Goal: Task Accomplishment & Management: Use online tool/utility

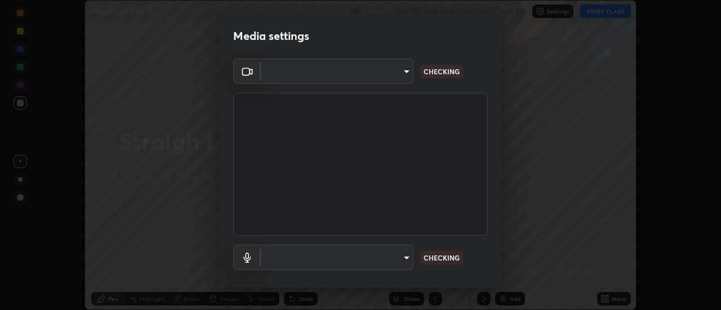
scroll to position [310, 721]
type input "e2aa400b7bb40988937289f1826270d99bb774d75893401bafd8ee5ef144e594"
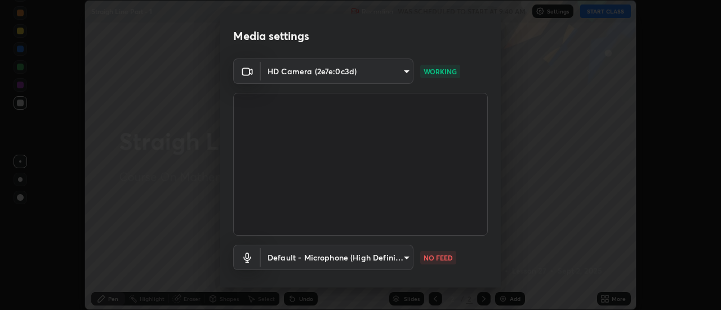
click at [394, 264] on body "Erase all Straigh Line Part - 1 Recording WAS SCHEDULED TO START AT 9:40 AM Set…" at bounding box center [360, 155] width 721 height 310
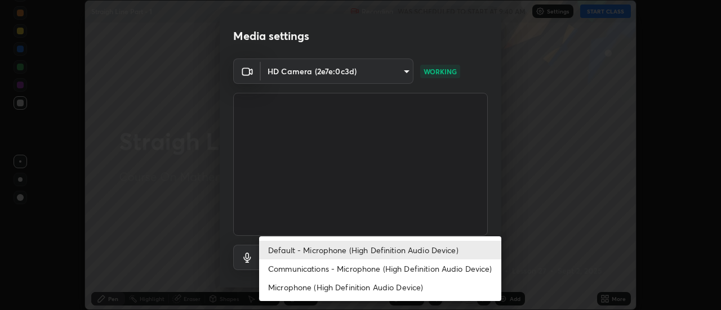
click at [379, 270] on li "Communications - Microphone (High Definition Audio Device)" at bounding box center [380, 269] width 242 height 19
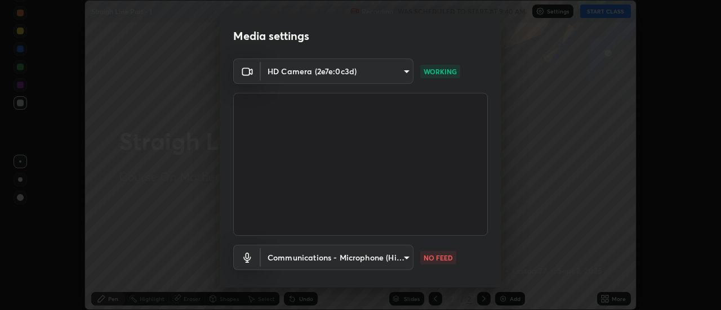
click at [374, 256] on body "Erase all Straigh Line Part - 1 Recording WAS SCHEDULED TO START AT 9:40 AM Set…" at bounding box center [360, 155] width 721 height 310
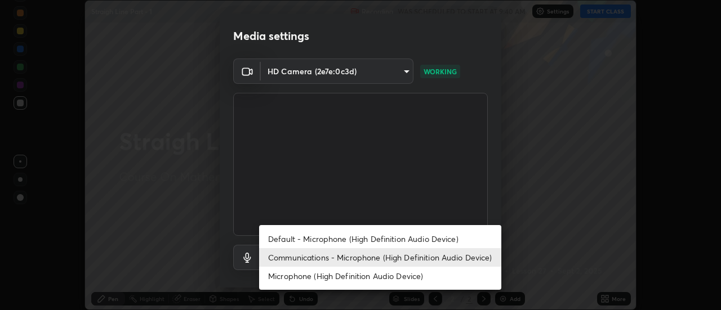
click at [379, 235] on li "Default - Microphone (High Definition Audio Device)" at bounding box center [380, 239] width 242 height 19
type input "default"
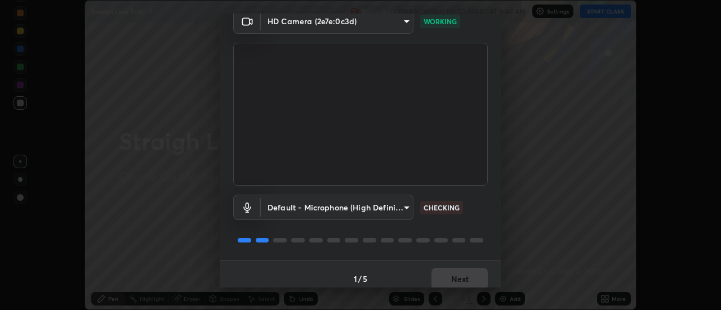
scroll to position [59, 0]
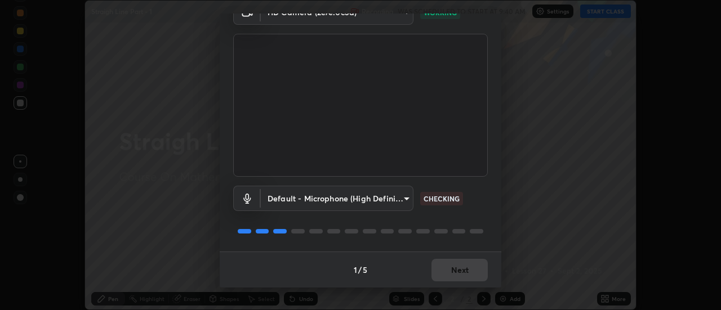
click at [475, 269] on div "1 / 5 Next" at bounding box center [361, 270] width 282 height 36
click at [461, 270] on button "Next" at bounding box center [459, 270] width 56 height 23
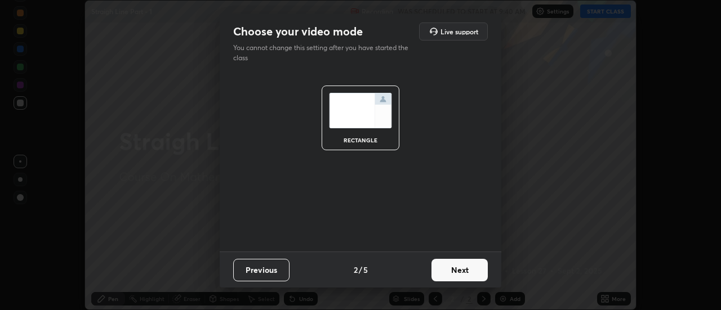
scroll to position [0, 0]
click at [475, 261] on button "Next" at bounding box center [459, 270] width 56 height 23
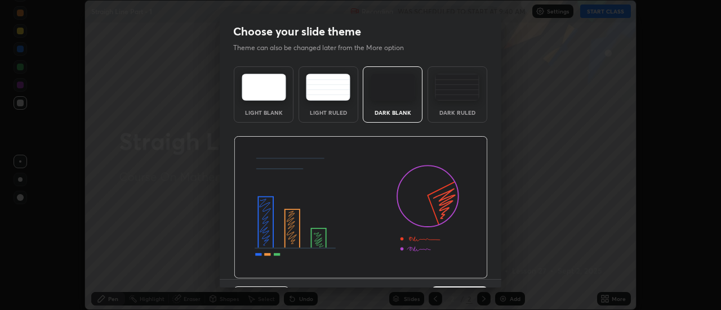
scroll to position [28, 0]
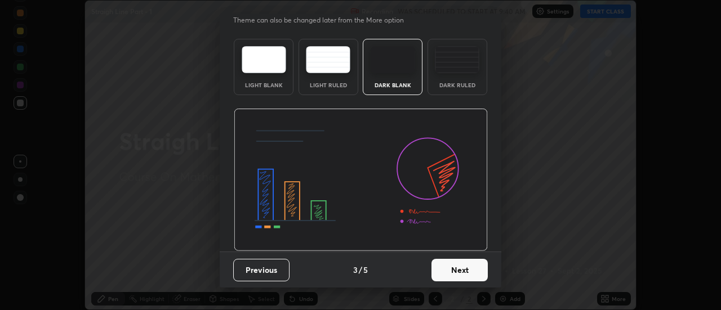
click at [466, 270] on button "Next" at bounding box center [459, 270] width 56 height 23
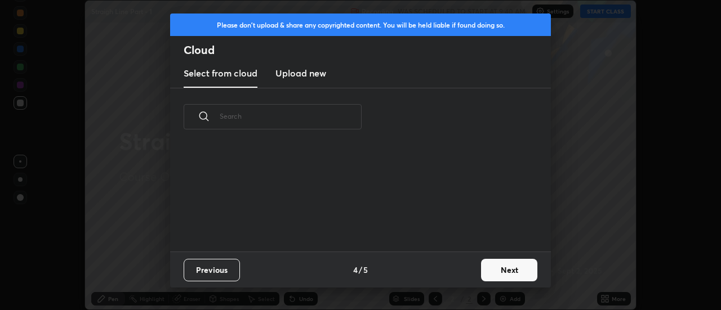
scroll to position [0, 0]
click at [489, 266] on button "Next" at bounding box center [509, 270] width 56 height 23
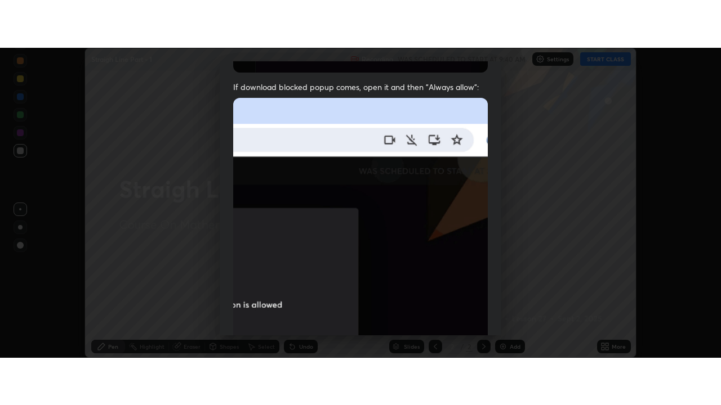
scroll to position [289, 0]
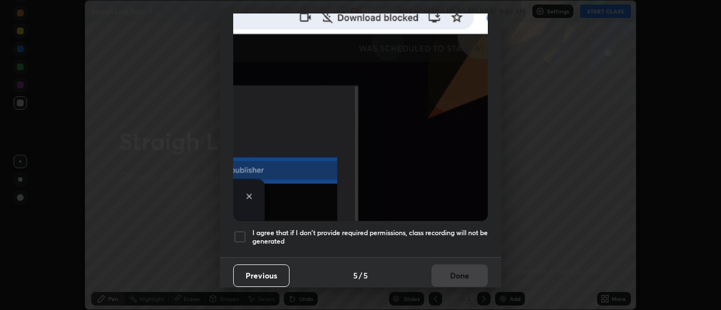
click at [240, 230] on div at bounding box center [240, 237] width 14 height 14
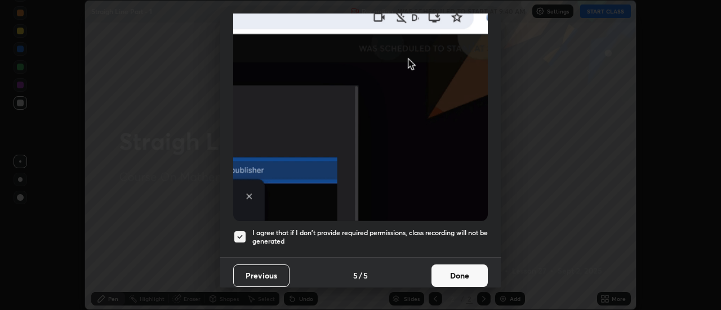
click at [445, 265] on button "Done" at bounding box center [459, 276] width 56 height 23
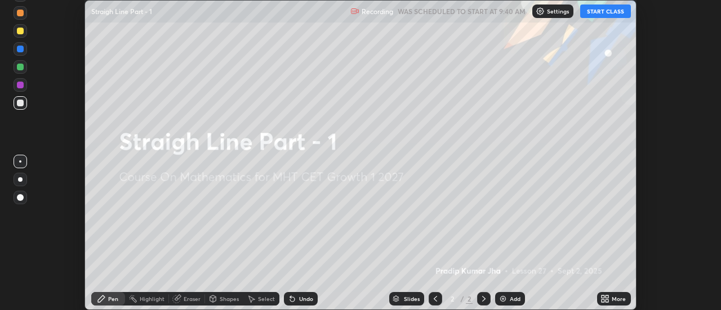
click at [609, 10] on button "START CLASS" at bounding box center [605, 12] width 51 height 14
click at [607, 301] on icon at bounding box center [607, 301] width 3 height 3
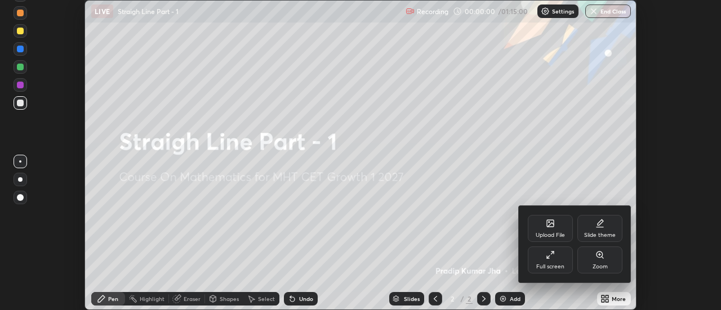
click at [549, 261] on div "Full screen" at bounding box center [550, 260] width 45 height 27
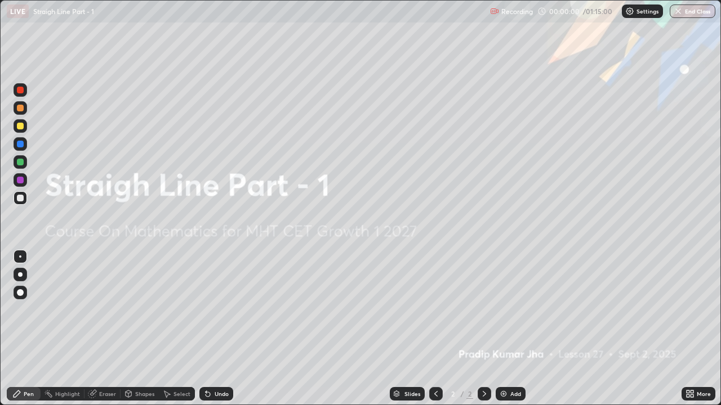
scroll to position [405, 721]
click at [512, 310] on div "Add" at bounding box center [515, 394] width 11 height 6
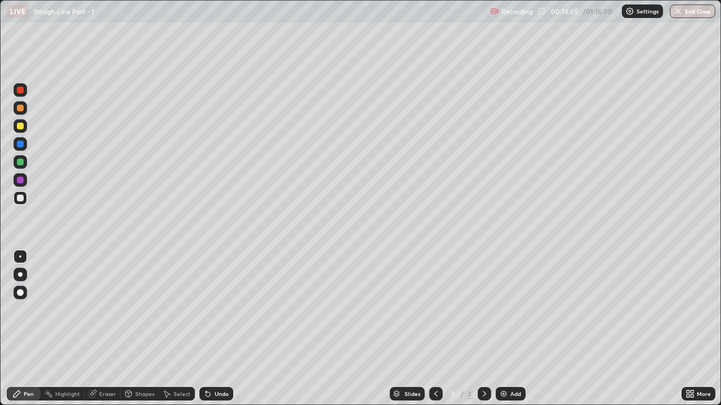
click at [15, 310] on div "Pen" at bounding box center [24, 394] width 34 height 14
click at [21, 107] on div at bounding box center [20, 108] width 7 height 7
click at [146, 310] on div "Shapes" at bounding box center [144, 394] width 19 height 6
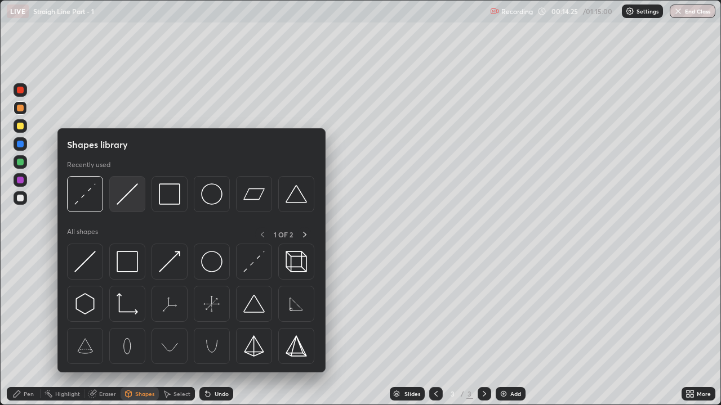
click at [119, 195] on img at bounding box center [127, 194] width 21 height 21
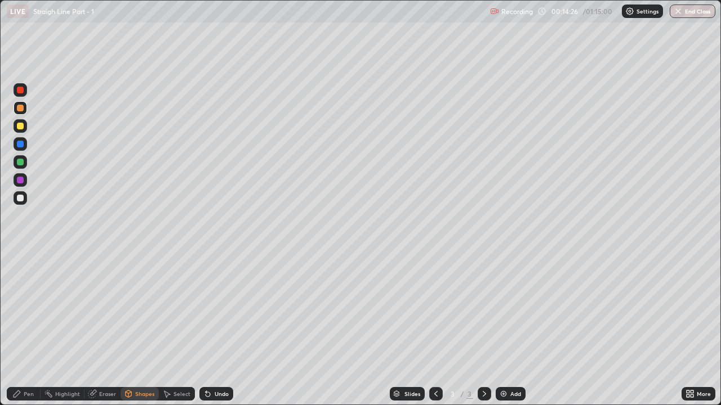
click at [19, 125] on div at bounding box center [20, 126] width 7 height 7
click at [18, 310] on icon at bounding box center [17, 394] width 7 height 7
click at [142, 310] on div "Shapes" at bounding box center [144, 394] width 19 height 6
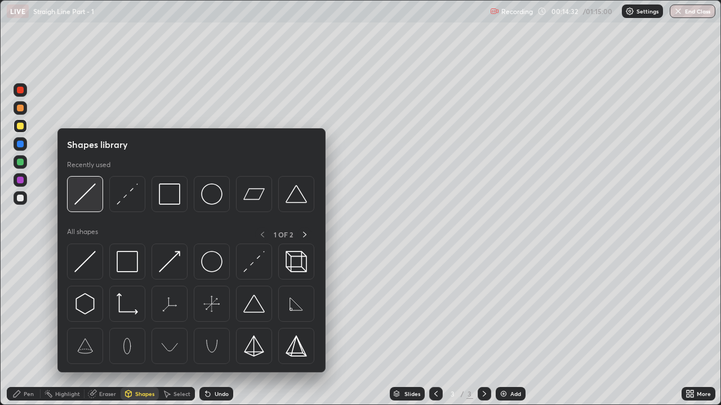
click at [86, 196] on img at bounding box center [84, 194] width 21 height 21
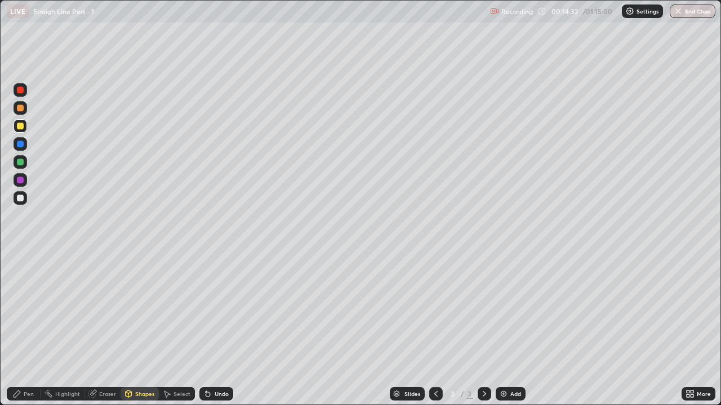
click at [23, 199] on div at bounding box center [20, 198] width 7 height 7
click at [24, 310] on div "Pen" at bounding box center [24, 394] width 34 height 14
click at [20, 126] on div at bounding box center [20, 126] width 7 height 7
click at [17, 161] on div at bounding box center [20, 162] width 7 height 7
click at [21, 143] on div at bounding box center [20, 144] width 7 height 7
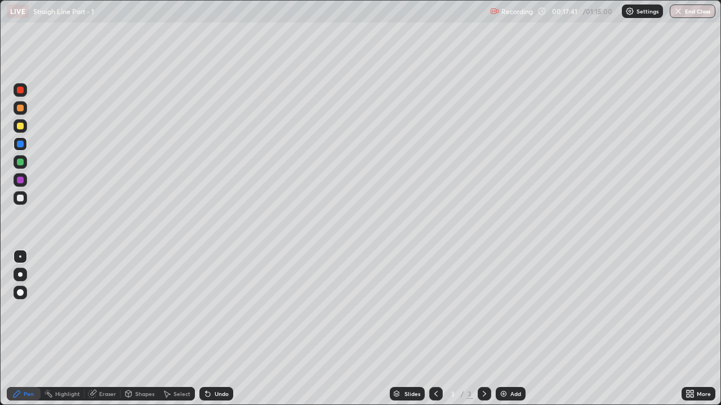
click at [98, 310] on div "Eraser" at bounding box center [102, 394] width 36 height 14
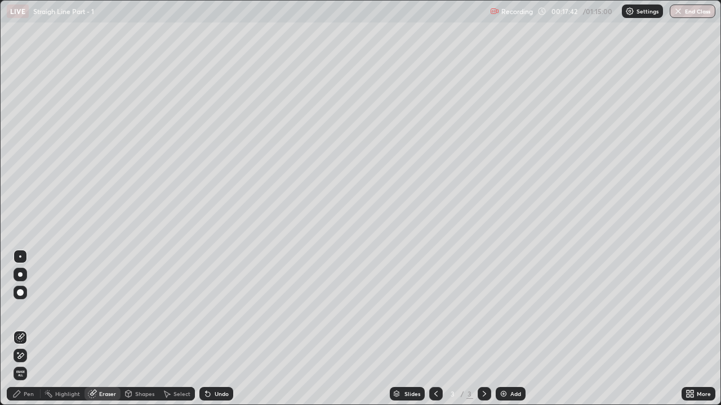
click at [18, 310] on icon at bounding box center [17, 352] width 1 height 1
click at [25, 310] on div "Pen" at bounding box center [24, 394] width 34 height 14
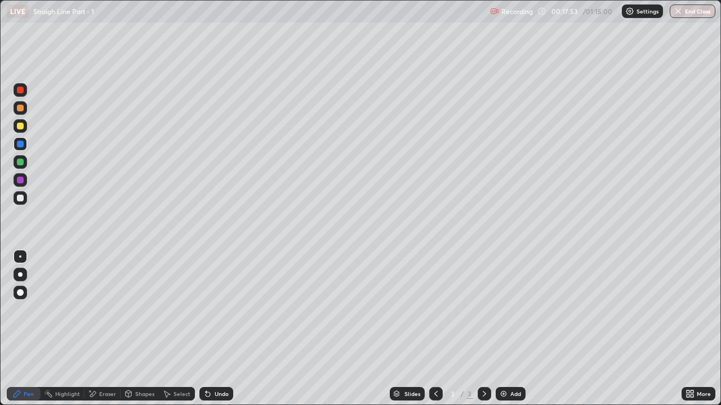
click at [23, 201] on div at bounding box center [21, 198] width 14 height 14
click at [106, 310] on div "Eraser" at bounding box center [107, 394] width 17 height 6
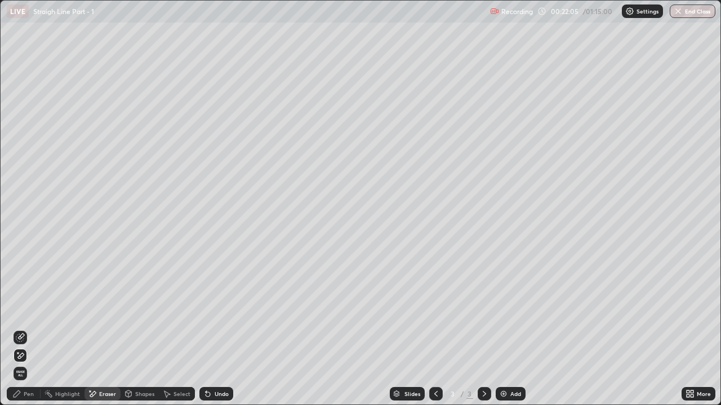
click at [25, 310] on div "Pen" at bounding box center [24, 394] width 34 height 14
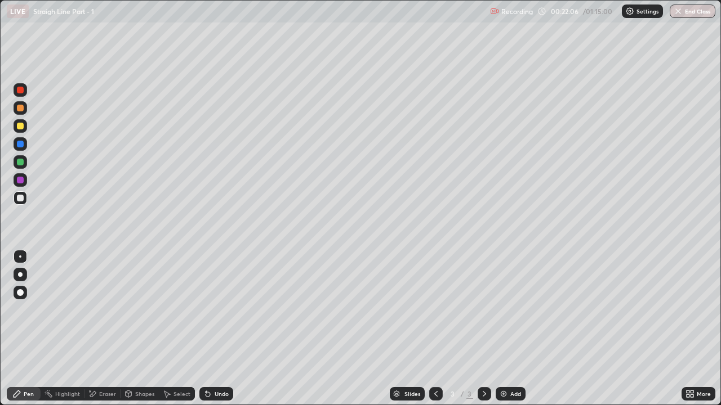
click at [21, 163] on div at bounding box center [20, 162] width 7 height 7
click at [20, 109] on div at bounding box center [20, 108] width 7 height 7
click at [134, 310] on div "Shapes" at bounding box center [139, 394] width 38 height 14
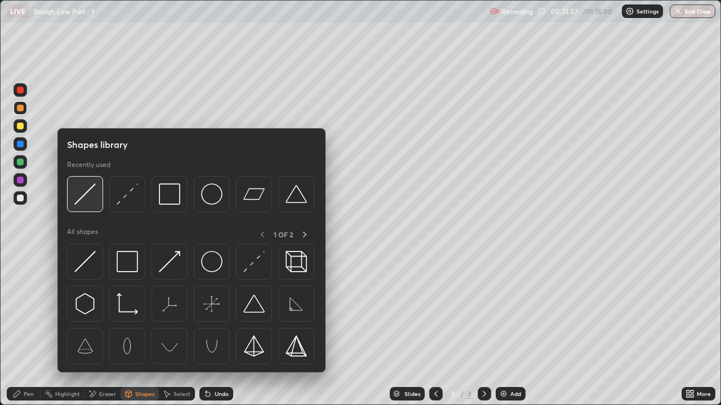
click at [89, 197] on img at bounding box center [84, 194] width 21 height 21
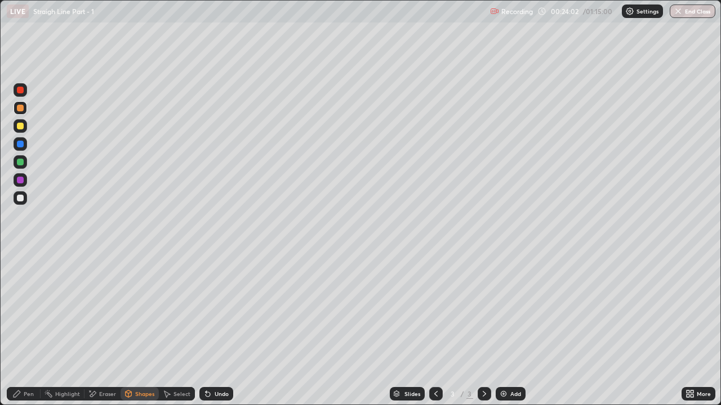
click at [19, 310] on icon at bounding box center [16, 394] width 9 height 9
click at [23, 128] on div at bounding box center [21, 126] width 14 height 14
click at [484, 310] on icon at bounding box center [484, 394] width 9 height 9
click at [512, 310] on div "Add" at bounding box center [515, 394] width 11 height 6
click at [22, 195] on div at bounding box center [20, 198] width 7 height 7
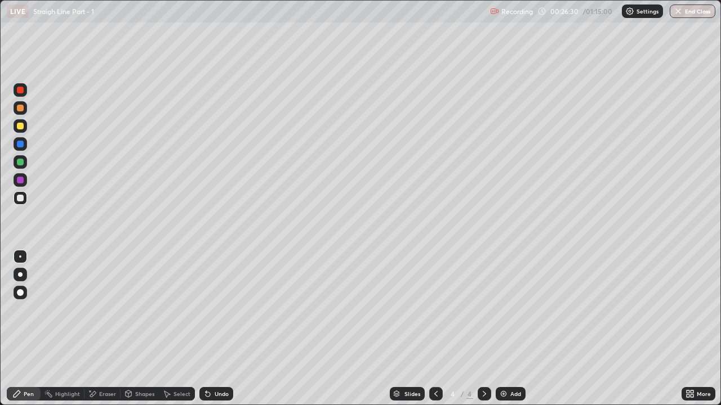
click at [18, 128] on div at bounding box center [20, 126] width 7 height 7
click at [20, 197] on div at bounding box center [20, 198] width 7 height 7
click at [18, 127] on div at bounding box center [20, 126] width 7 height 7
click at [208, 310] on icon at bounding box center [208, 394] width 5 height 5
click at [23, 198] on div at bounding box center [20, 198] width 7 height 7
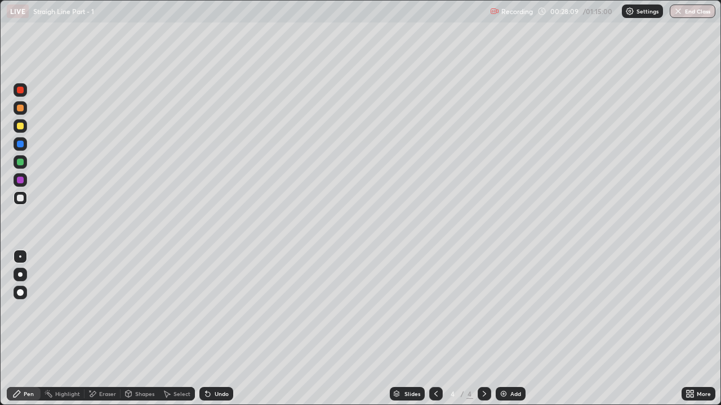
click at [511, 310] on div "Add" at bounding box center [510, 394] width 30 height 14
click at [21, 162] on div at bounding box center [20, 162] width 7 height 7
click at [20, 126] on div at bounding box center [20, 126] width 7 height 7
click at [19, 161] on div at bounding box center [20, 162] width 7 height 7
click at [23, 197] on div at bounding box center [20, 198] width 7 height 7
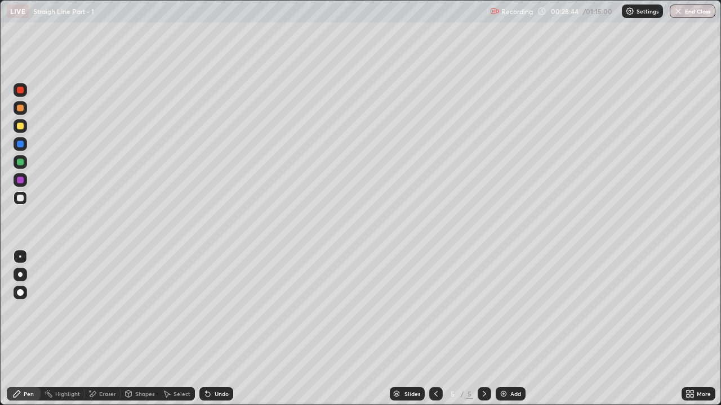
click at [21, 126] on div at bounding box center [20, 126] width 7 height 7
click at [139, 310] on div "Shapes" at bounding box center [144, 394] width 19 height 6
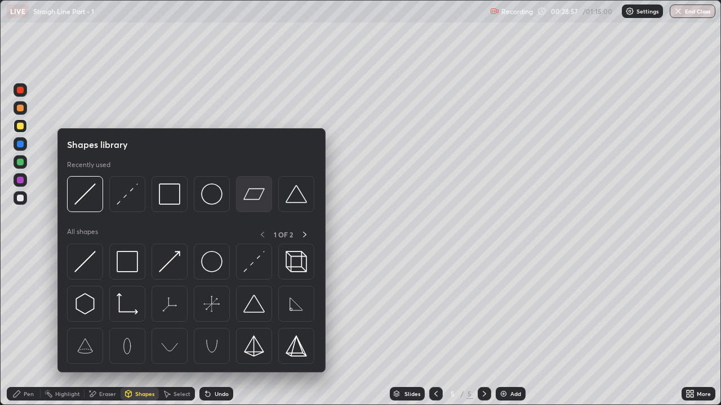
click at [258, 199] on img at bounding box center [253, 194] width 21 height 21
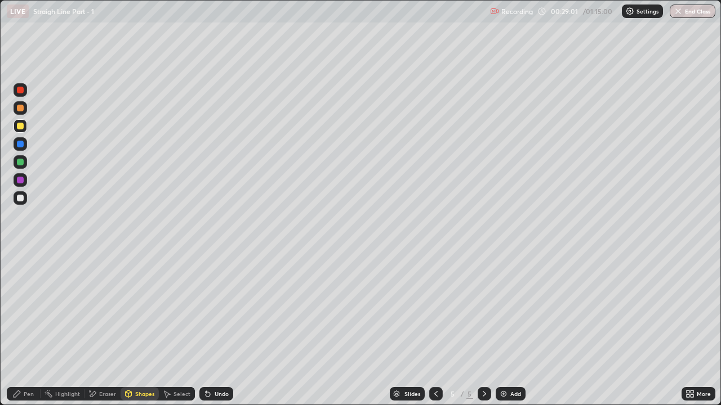
click at [213, 310] on div "Undo" at bounding box center [216, 394] width 34 height 14
click at [23, 165] on div at bounding box center [21, 162] width 14 height 14
click at [17, 310] on div "Pen" at bounding box center [24, 394] width 34 height 14
click at [20, 197] on div at bounding box center [20, 198] width 7 height 7
click at [209, 310] on icon at bounding box center [207, 394] width 9 height 9
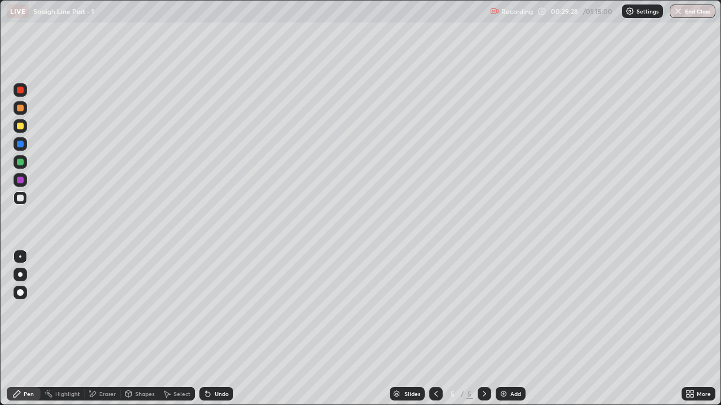
click at [206, 310] on icon at bounding box center [208, 394] width 5 height 5
click at [136, 310] on div "Shapes" at bounding box center [139, 394] width 38 height 14
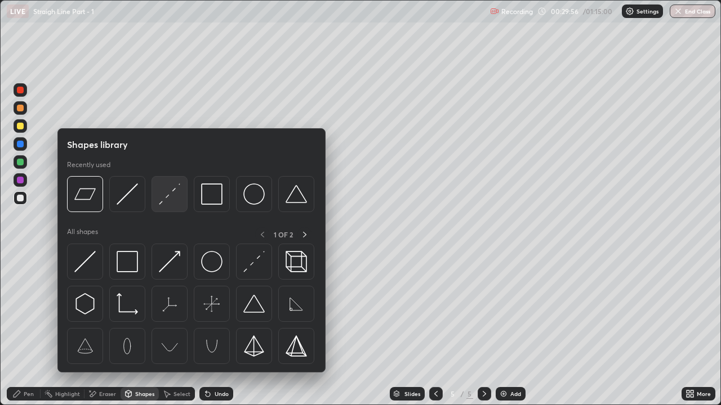
click at [161, 204] on img at bounding box center [169, 194] width 21 height 21
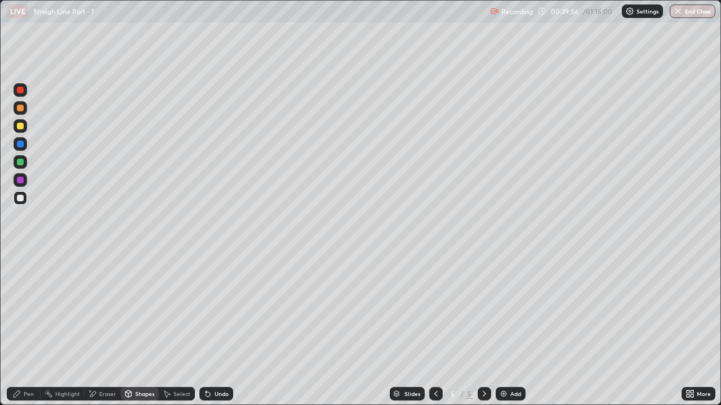
click at [20, 181] on div at bounding box center [20, 180] width 7 height 7
click at [22, 110] on div at bounding box center [20, 108] width 7 height 7
click at [20, 310] on div "Pen" at bounding box center [24, 394] width 34 height 14
click at [20, 107] on div at bounding box center [20, 108] width 7 height 7
click at [18, 180] on div at bounding box center [20, 180] width 7 height 7
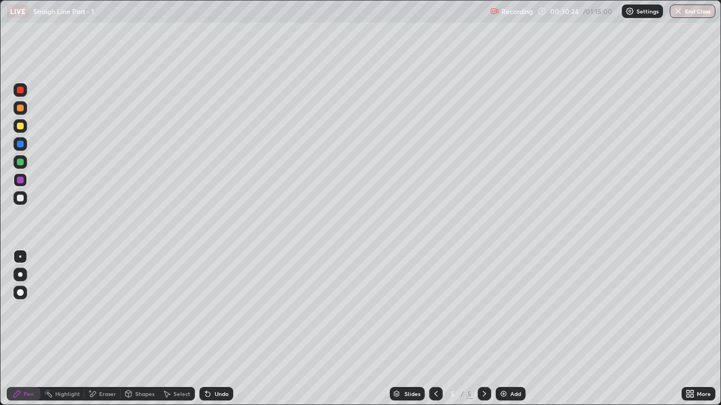
click at [20, 109] on div at bounding box center [20, 108] width 7 height 7
click at [21, 198] on div at bounding box center [20, 198] width 7 height 7
click at [143, 310] on div "Shapes" at bounding box center [144, 394] width 19 height 6
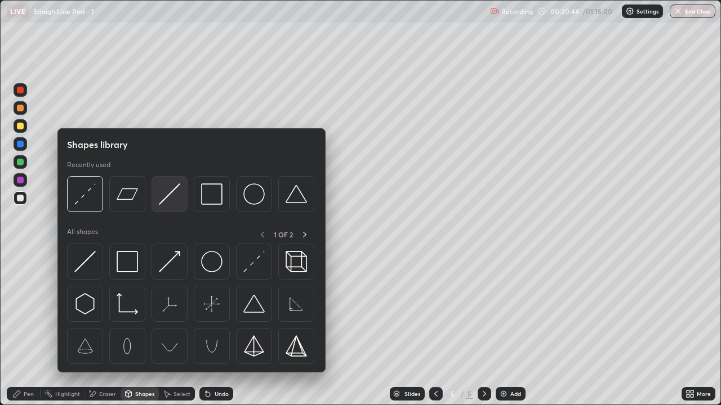
click at [167, 202] on img at bounding box center [169, 194] width 21 height 21
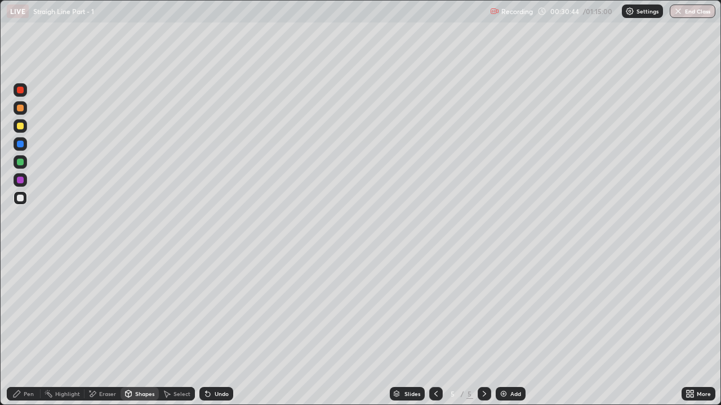
click at [20, 127] on div at bounding box center [20, 126] width 7 height 7
click at [22, 162] on div at bounding box center [20, 162] width 7 height 7
click at [216, 310] on div "Undo" at bounding box center [222, 394] width 14 height 6
click at [21, 310] on icon at bounding box center [16, 394] width 9 height 9
click at [21, 130] on div at bounding box center [21, 126] width 14 height 14
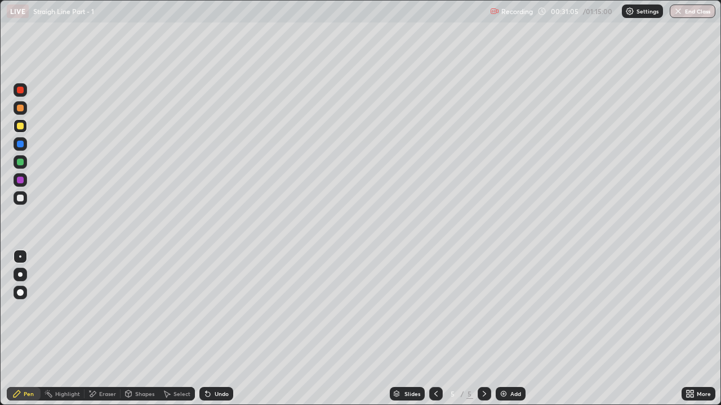
click at [149, 310] on div "Shapes" at bounding box center [144, 394] width 19 height 6
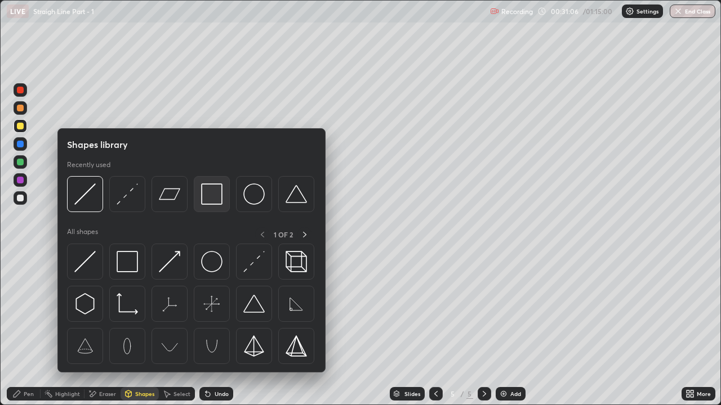
click at [213, 200] on img at bounding box center [211, 194] width 21 height 21
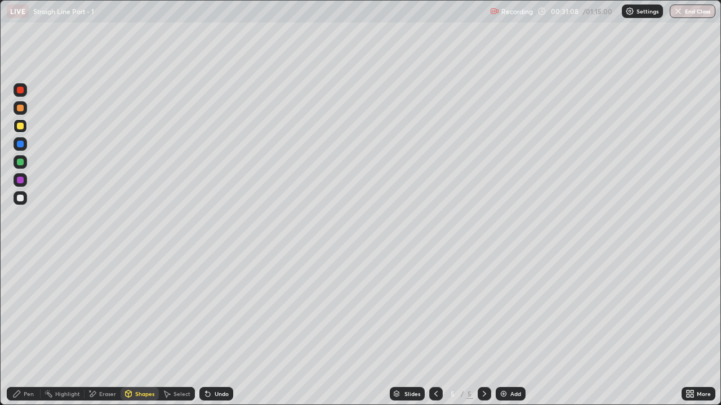
click at [19, 164] on div at bounding box center [20, 162] width 7 height 7
click at [21, 310] on div "Pen" at bounding box center [24, 394] width 34 height 14
click at [21, 198] on div at bounding box center [20, 198] width 7 height 7
click at [18, 199] on div at bounding box center [20, 198] width 7 height 7
click at [219, 310] on div "Undo" at bounding box center [222, 394] width 14 height 6
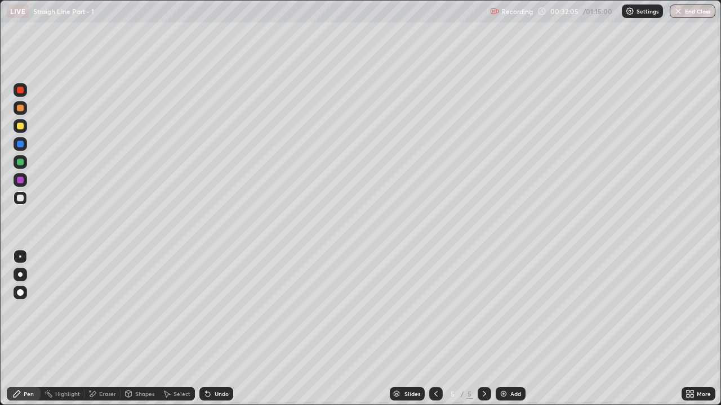
click at [221, 310] on div "Undo" at bounding box center [216, 394] width 34 height 14
click at [208, 310] on icon at bounding box center [207, 394] width 9 height 9
click at [141, 310] on div "Shapes" at bounding box center [144, 394] width 19 height 6
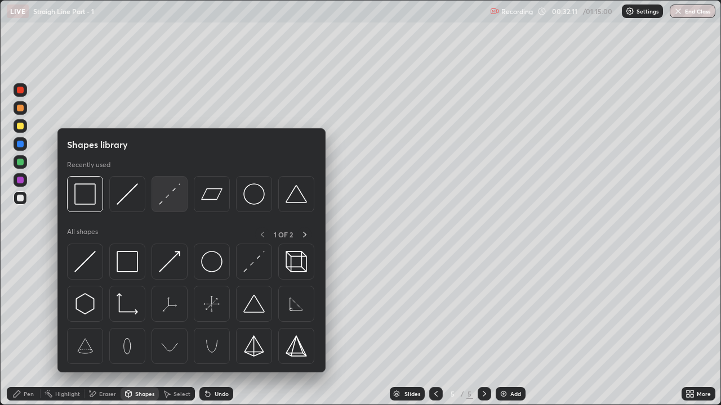
click at [177, 199] on img at bounding box center [169, 194] width 21 height 21
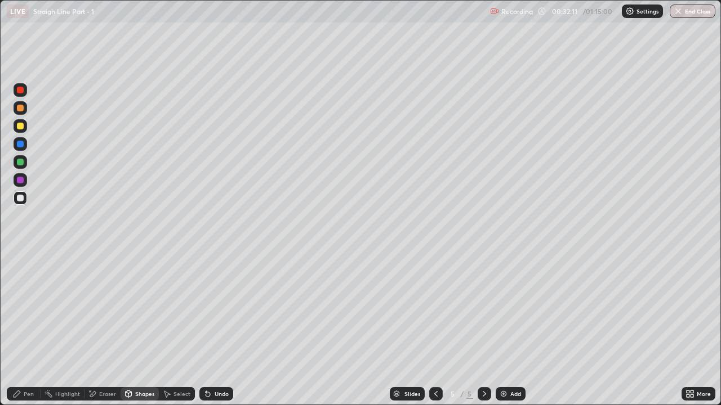
click at [22, 183] on div at bounding box center [20, 180] width 7 height 7
click at [20, 109] on div at bounding box center [20, 108] width 7 height 7
click at [16, 310] on icon at bounding box center [17, 394] width 7 height 7
click at [19, 197] on div at bounding box center [20, 198] width 7 height 7
click at [508, 310] on div "Add" at bounding box center [510, 394] width 30 height 14
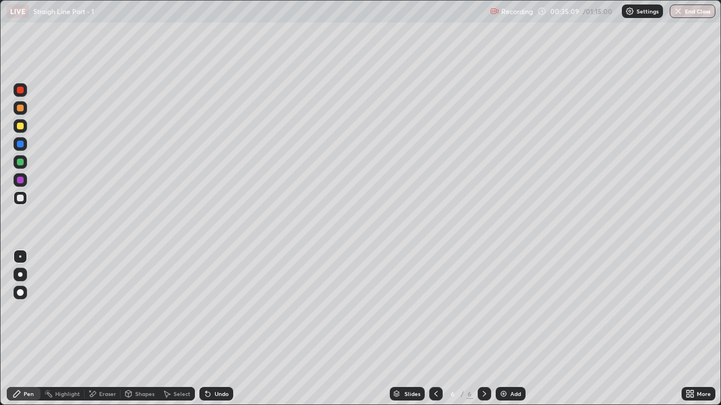
click at [28, 310] on div "Pen" at bounding box center [24, 394] width 34 height 14
click at [20, 127] on div at bounding box center [20, 126] width 7 height 7
click at [20, 163] on div at bounding box center [20, 162] width 7 height 7
click at [20, 126] on div at bounding box center [20, 126] width 7 height 7
click at [128, 310] on icon at bounding box center [128, 396] width 0 height 4
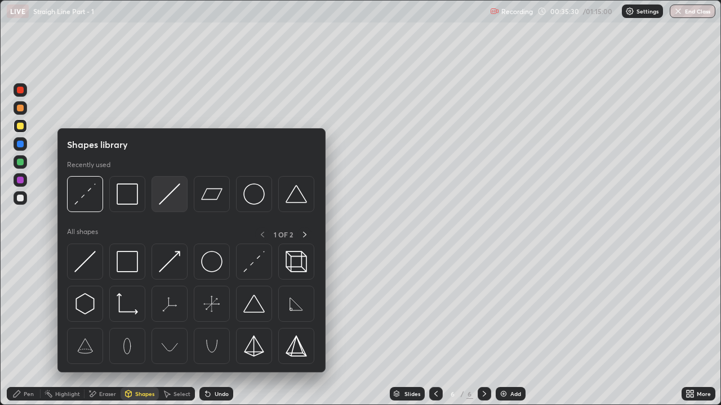
click at [173, 198] on img at bounding box center [169, 194] width 21 height 21
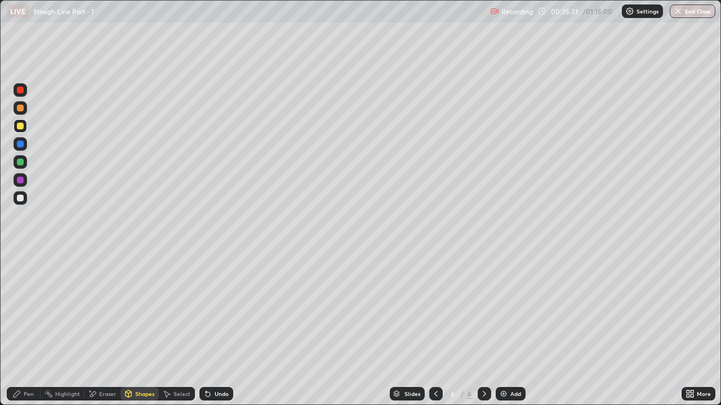
click at [22, 195] on div at bounding box center [20, 198] width 7 height 7
click at [23, 163] on div at bounding box center [20, 162] width 7 height 7
click at [140, 310] on div "Shapes" at bounding box center [144, 394] width 19 height 6
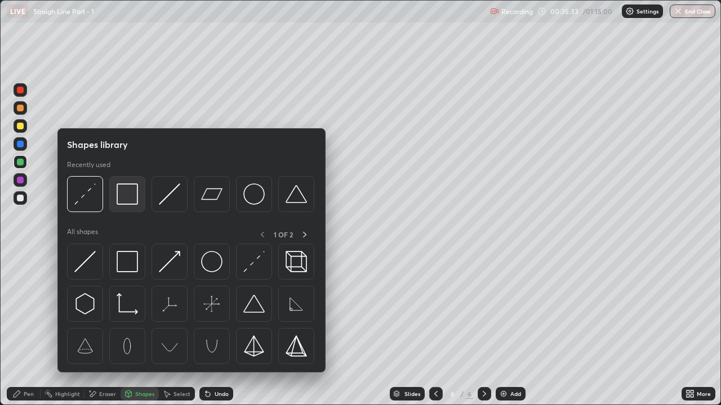
click at [128, 198] on img at bounding box center [127, 194] width 21 height 21
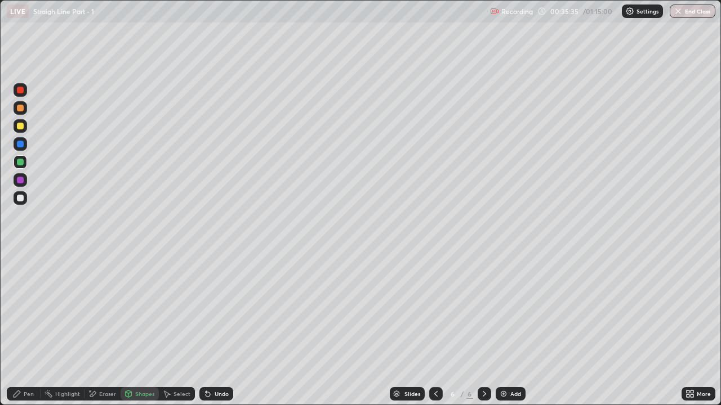
click at [146, 310] on div "Shapes" at bounding box center [139, 394] width 38 height 14
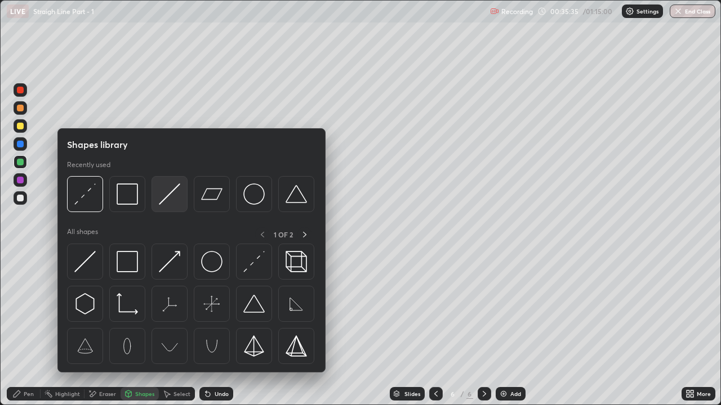
click at [171, 198] on img at bounding box center [169, 194] width 21 height 21
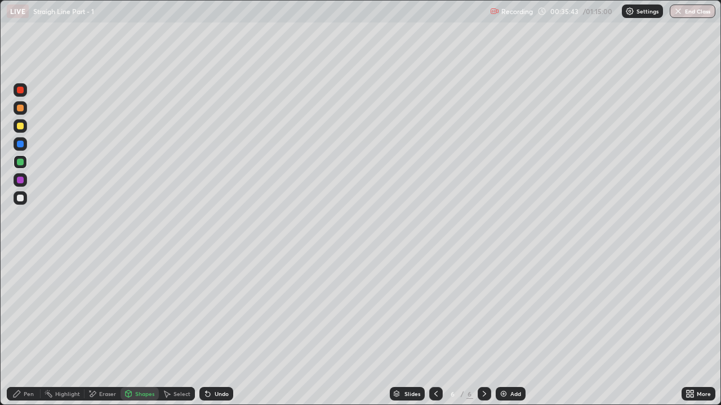
click at [211, 310] on div "Undo" at bounding box center [216, 394] width 34 height 14
click at [208, 310] on icon at bounding box center [207, 394] width 9 height 9
click at [214, 310] on div "Undo" at bounding box center [216, 394] width 34 height 14
click at [215, 310] on div "Undo" at bounding box center [216, 394] width 34 height 14
click at [136, 310] on div "Shapes" at bounding box center [144, 394] width 19 height 6
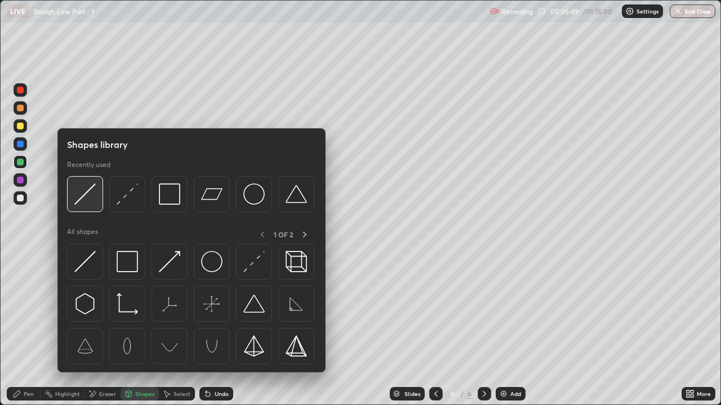
click at [83, 196] on img at bounding box center [84, 194] width 21 height 21
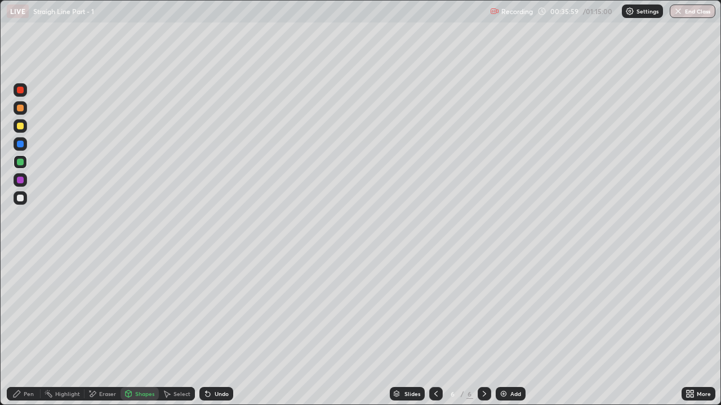
click at [21, 310] on div "Pen" at bounding box center [24, 394] width 34 height 14
click at [19, 199] on div at bounding box center [20, 198] width 7 height 7
click at [141, 310] on div "Shapes" at bounding box center [144, 394] width 19 height 6
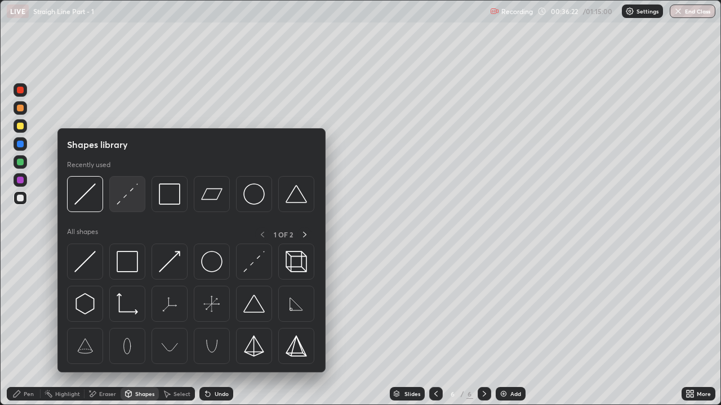
click at [122, 197] on img at bounding box center [127, 194] width 21 height 21
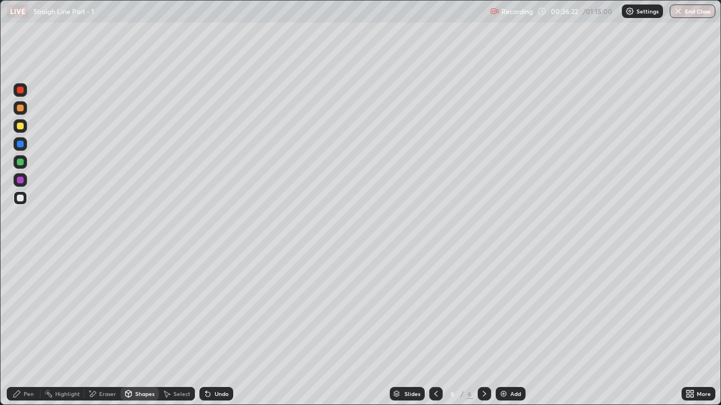
click at [21, 108] on div at bounding box center [20, 108] width 7 height 7
click at [21, 194] on div at bounding box center [21, 198] width 14 height 14
click at [216, 310] on div "Undo" at bounding box center [222, 394] width 14 height 6
click at [24, 310] on div "Pen" at bounding box center [24, 394] width 34 height 14
click at [19, 128] on div at bounding box center [20, 126] width 7 height 7
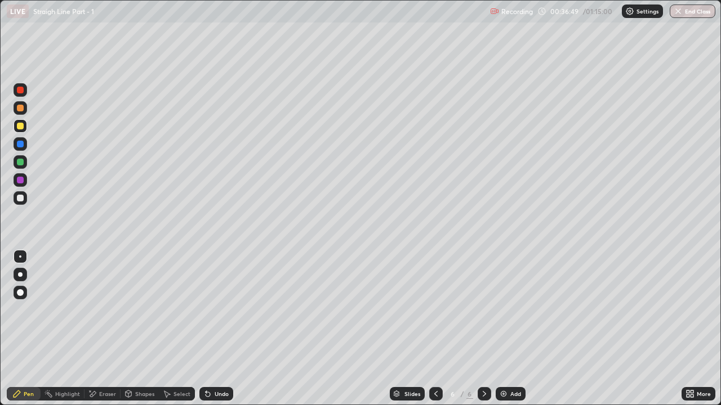
click at [17, 161] on div at bounding box center [20, 162] width 7 height 7
click at [20, 199] on div at bounding box center [20, 198] width 7 height 7
click at [215, 310] on div "Undo" at bounding box center [222, 394] width 14 height 6
click at [135, 310] on div "Shapes" at bounding box center [139, 394] width 38 height 14
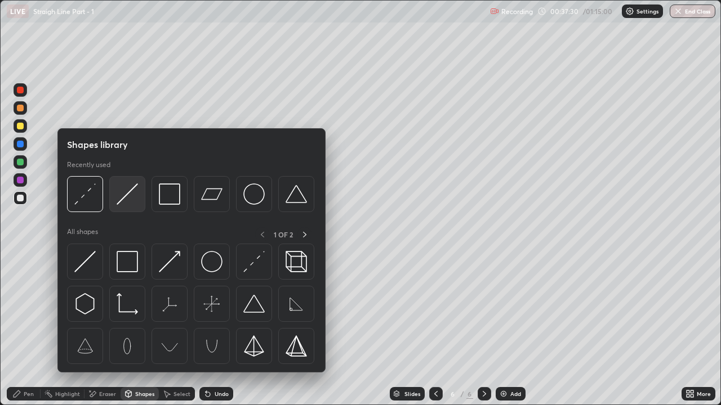
click at [120, 200] on img at bounding box center [127, 194] width 21 height 21
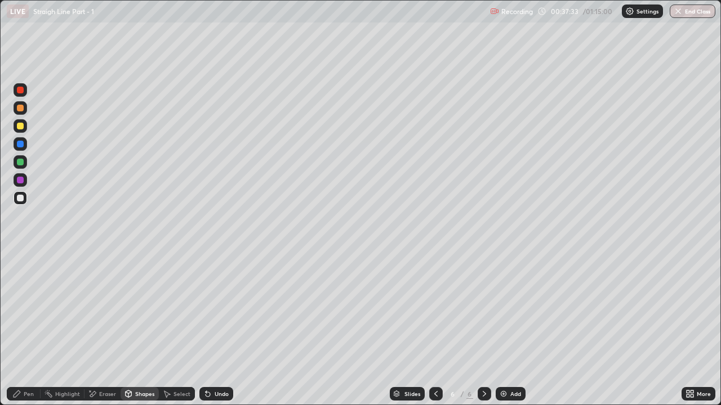
click at [25, 310] on div "Pen" at bounding box center [29, 394] width 10 height 6
click at [19, 127] on div at bounding box center [20, 126] width 7 height 7
click at [23, 199] on div at bounding box center [20, 198] width 7 height 7
click at [216, 310] on div "Undo" at bounding box center [216, 394] width 34 height 14
click at [21, 110] on div at bounding box center [20, 108] width 7 height 7
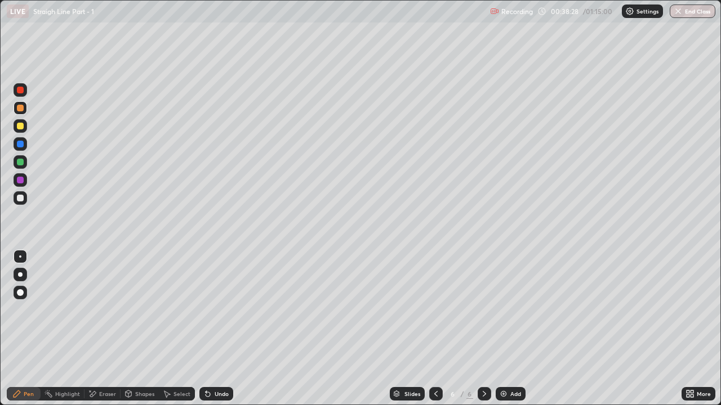
click at [97, 310] on div "Eraser" at bounding box center [102, 394] width 36 height 14
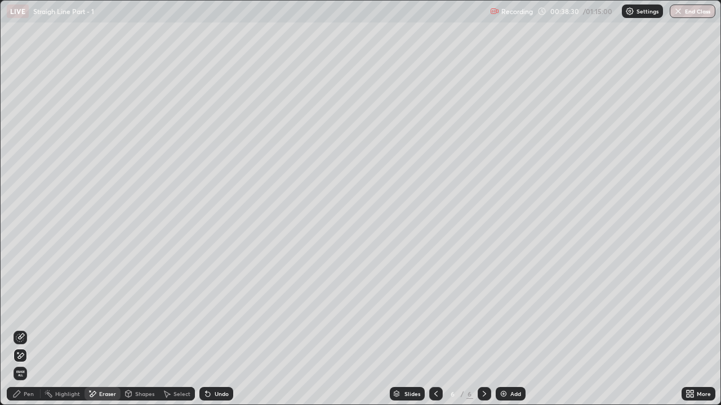
click at [21, 310] on icon at bounding box center [16, 394] width 9 height 9
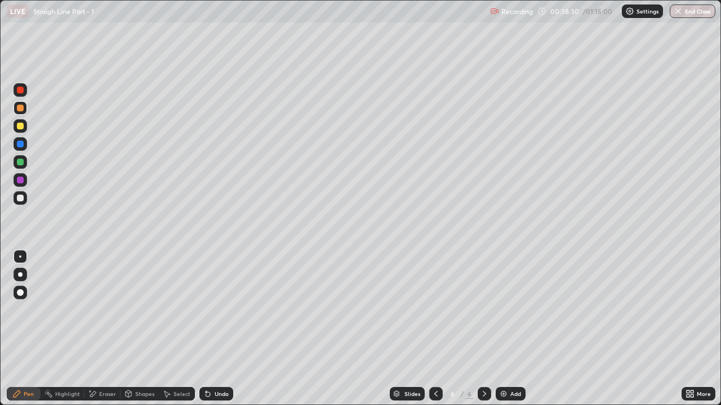
click at [21, 167] on div at bounding box center [21, 162] width 14 height 14
click at [19, 129] on div at bounding box center [20, 126] width 7 height 7
click at [142, 310] on div "Shapes" at bounding box center [139, 394] width 38 height 14
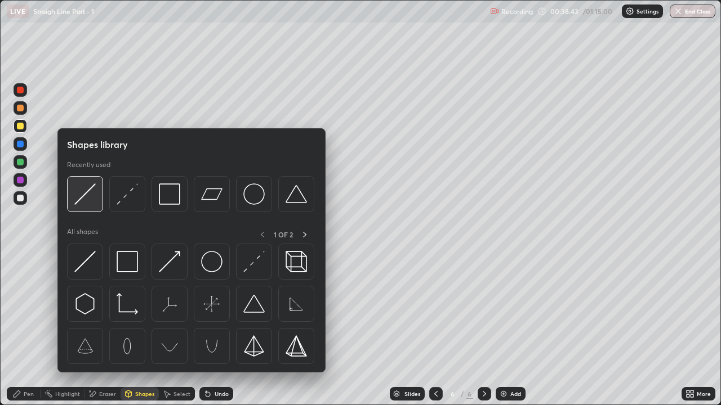
click at [91, 196] on img at bounding box center [84, 194] width 21 height 21
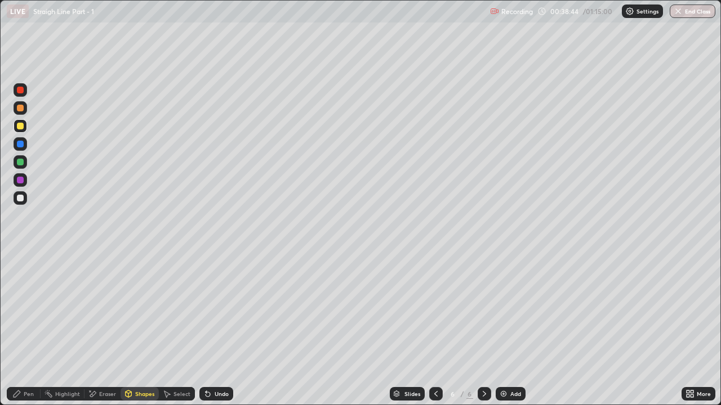
click at [17, 202] on div at bounding box center [21, 198] width 14 height 14
click at [20, 164] on div at bounding box center [20, 162] width 7 height 7
click at [17, 310] on icon at bounding box center [17, 394] width 7 height 7
click at [21, 202] on div at bounding box center [21, 198] width 14 height 14
click at [218, 310] on div "Undo" at bounding box center [216, 394] width 34 height 14
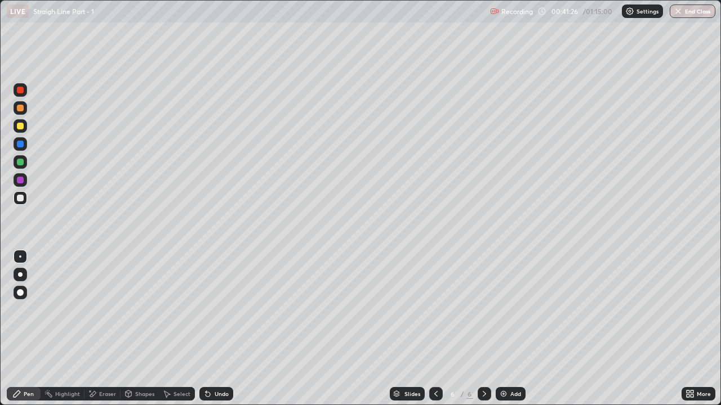
click at [221, 310] on div "Undo" at bounding box center [222, 394] width 14 height 6
click at [215, 310] on div "Undo" at bounding box center [216, 394] width 34 height 14
click at [212, 310] on div "Undo" at bounding box center [216, 394] width 34 height 14
click at [206, 310] on icon at bounding box center [208, 394] width 5 height 5
click at [483, 310] on icon at bounding box center [484, 394] width 9 height 9
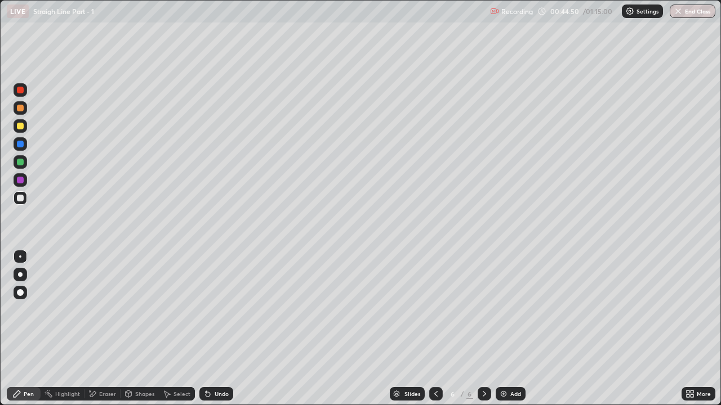
click at [510, 310] on div "Add" at bounding box center [515, 394] width 11 height 6
click at [22, 310] on div "Pen" at bounding box center [24, 394] width 34 height 14
click at [18, 110] on div at bounding box center [20, 108] width 7 height 7
click at [20, 162] on div at bounding box center [20, 162] width 7 height 7
click at [435, 310] on icon at bounding box center [435, 394] width 9 height 9
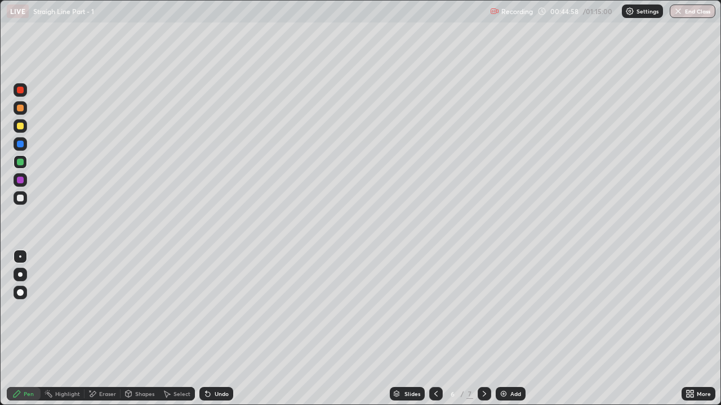
click at [483, 310] on icon at bounding box center [484, 394] width 9 height 9
click at [19, 127] on div at bounding box center [20, 126] width 7 height 7
click at [135, 310] on div "Shapes" at bounding box center [144, 394] width 19 height 6
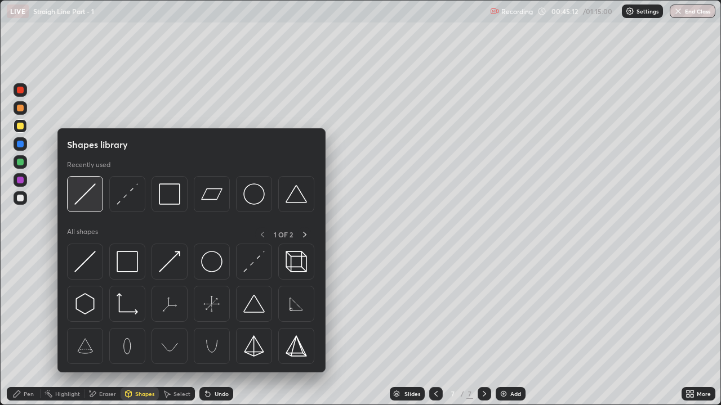
click at [88, 195] on img at bounding box center [84, 194] width 21 height 21
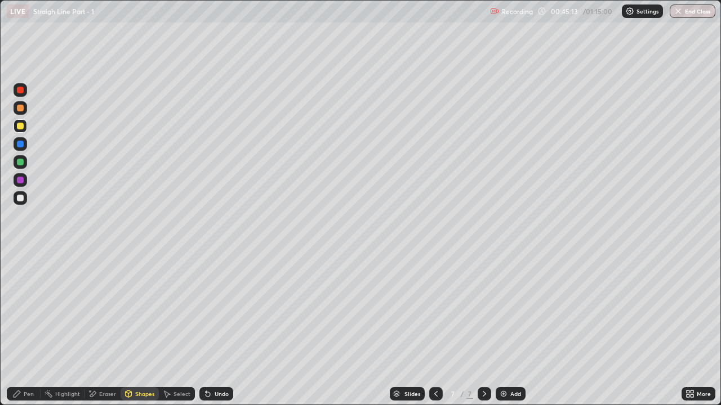
click at [23, 200] on div at bounding box center [20, 198] width 7 height 7
click at [22, 310] on div "Pen" at bounding box center [24, 394] width 34 height 14
click at [137, 310] on div "Shapes" at bounding box center [144, 394] width 19 height 6
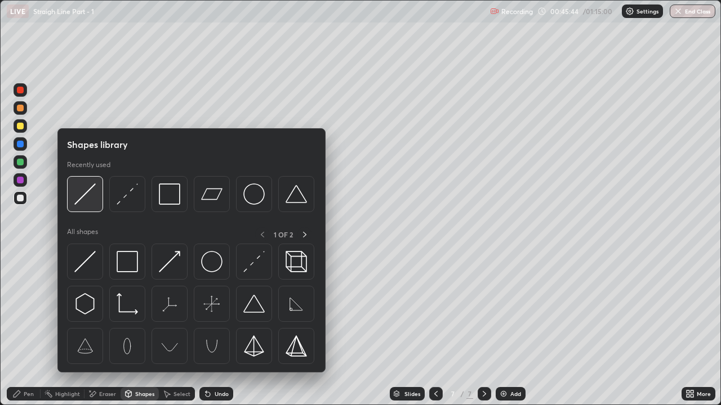
click at [90, 194] on img at bounding box center [84, 194] width 21 height 21
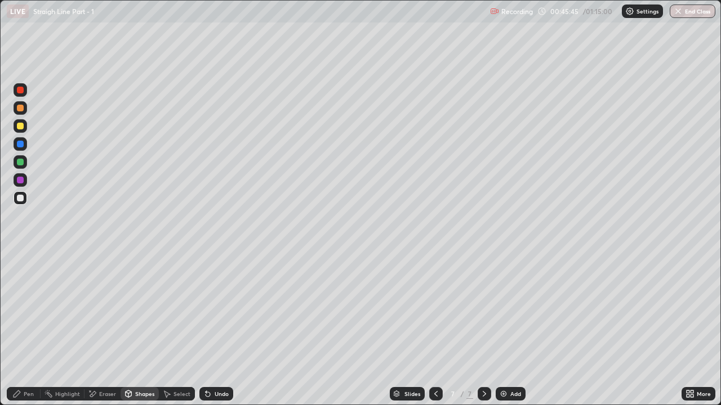
click at [23, 126] on div at bounding box center [20, 126] width 7 height 7
click at [14, 310] on icon at bounding box center [16, 394] width 9 height 9
click at [23, 199] on div at bounding box center [20, 198] width 7 height 7
click at [434, 310] on div at bounding box center [436, 394] width 14 height 14
click at [434, 310] on icon at bounding box center [435, 394] width 9 height 9
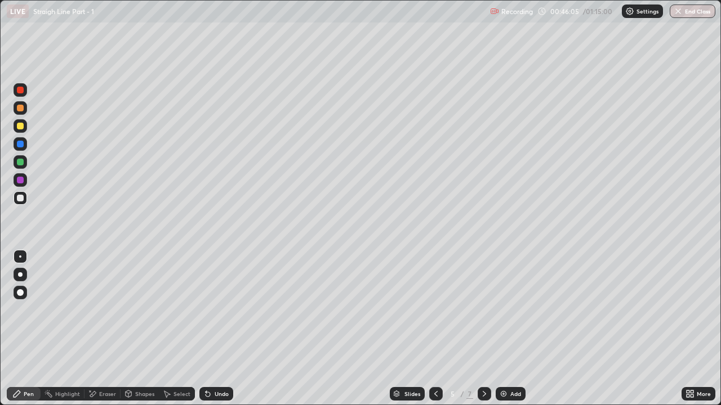
click at [486, 310] on icon at bounding box center [484, 394] width 9 height 9
click at [484, 310] on icon at bounding box center [484, 394] width 9 height 9
click at [18, 180] on div at bounding box center [20, 180] width 7 height 7
click at [215, 310] on div "Undo" at bounding box center [222, 394] width 14 height 6
click at [218, 310] on div "Undo" at bounding box center [216, 394] width 34 height 14
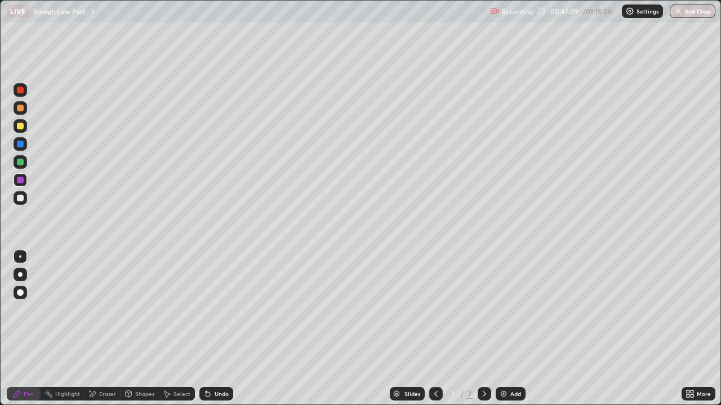
click at [218, 310] on div "Undo" at bounding box center [216, 394] width 34 height 14
click at [483, 310] on div at bounding box center [484, 394] width 14 height 14
click at [506, 310] on img at bounding box center [503, 394] width 9 height 9
click at [29, 310] on div "Pen" at bounding box center [29, 394] width 10 height 6
click at [20, 129] on div at bounding box center [20, 126] width 7 height 7
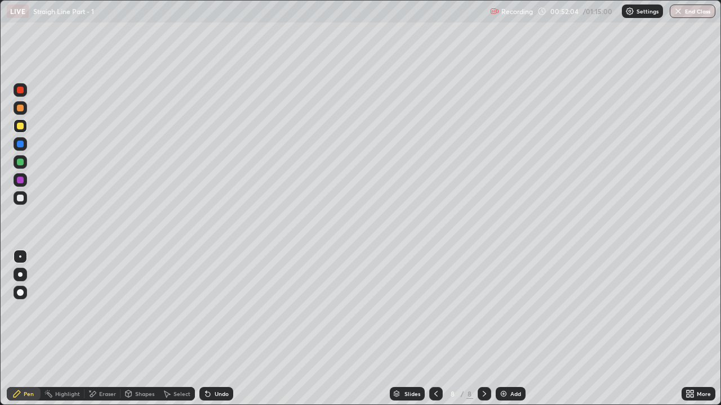
click at [127, 310] on icon at bounding box center [129, 393] width 6 height 2
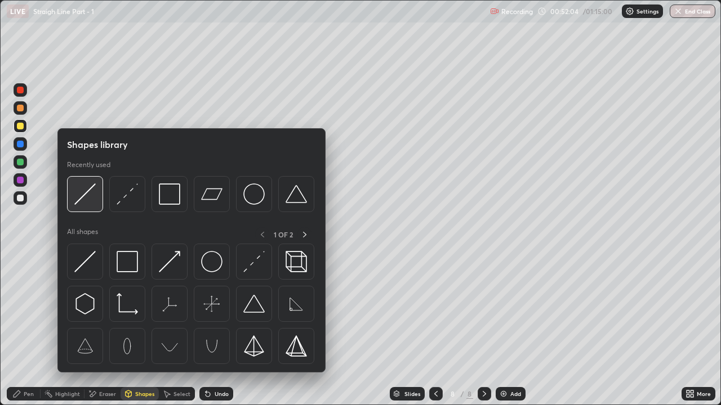
click at [83, 204] on img at bounding box center [84, 194] width 21 height 21
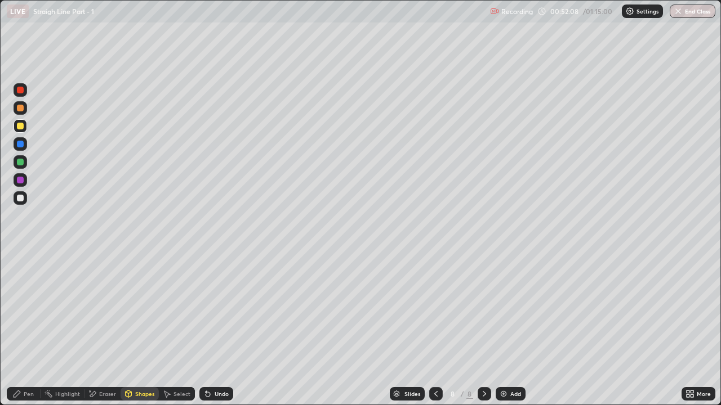
click at [25, 310] on div "Pen" at bounding box center [29, 394] width 10 height 6
click at [128, 310] on icon at bounding box center [129, 394] width 6 height 7
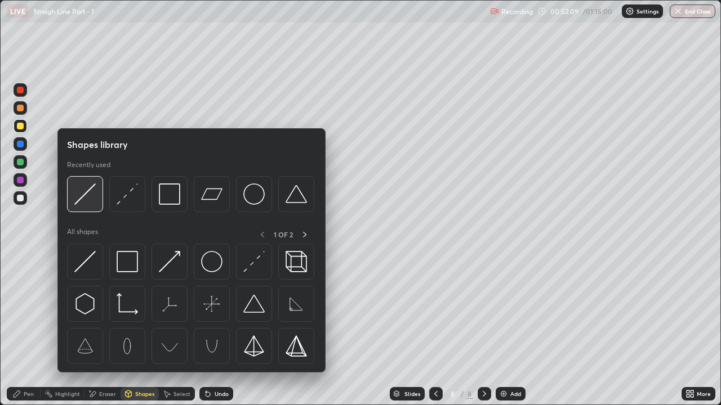
click at [87, 206] on div at bounding box center [85, 194] width 36 height 36
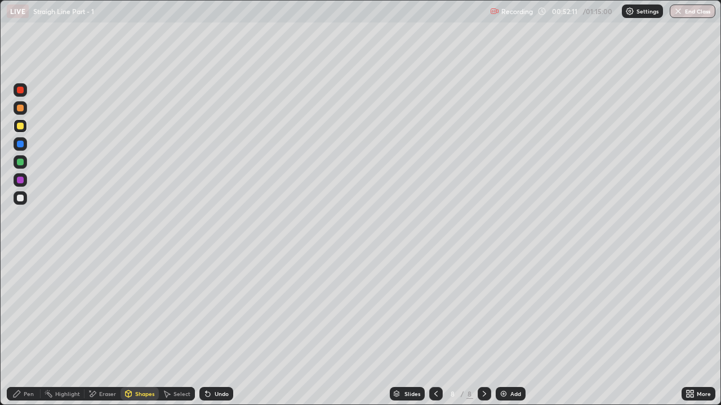
click at [20, 197] on div at bounding box center [20, 198] width 7 height 7
click at [23, 310] on div "Pen" at bounding box center [24, 394] width 34 height 14
click at [132, 310] on icon at bounding box center [128, 394] width 9 height 9
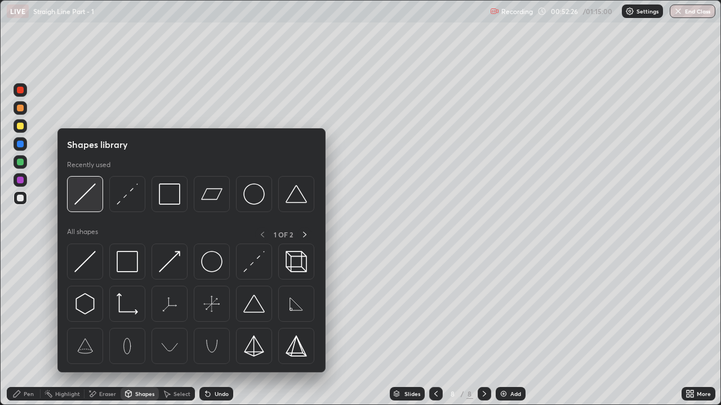
click at [95, 195] on img at bounding box center [84, 194] width 21 height 21
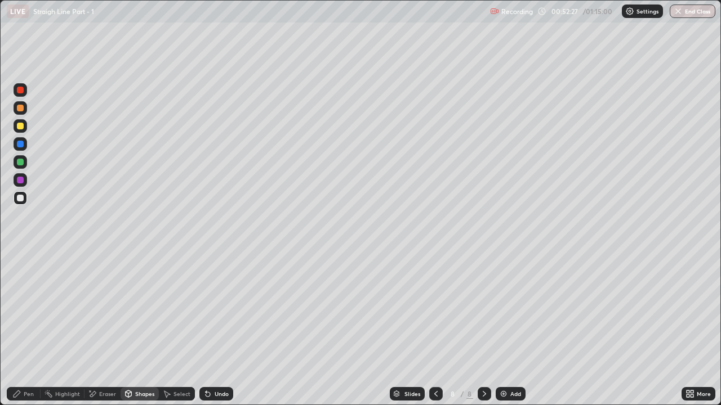
click at [21, 144] on div at bounding box center [20, 144] width 7 height 7
click at [22, 197] on div at bounding box center [20, 198] width 7 height 7
click at [218, 310] on div "Undo" at bounding box center [222, 394] width 14 height 6
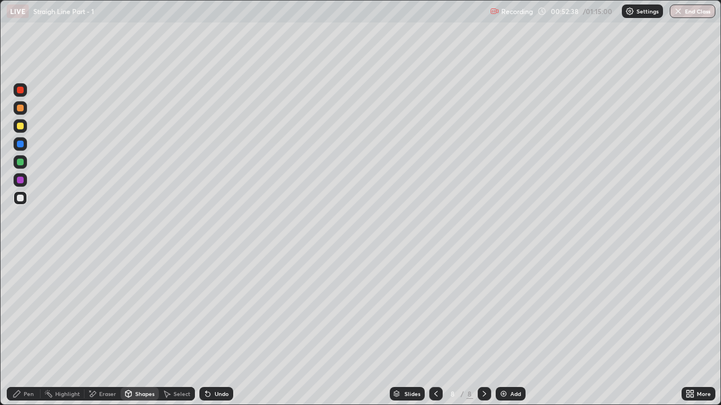
click at [218, 310] on div "Undo" at bounding box center [222, 394] width 14 height 6
click at [220, 310] on div "Undo" at bounding box center [216, 394] width 34 height 14
click at [21, 310] on div "Pen" at bounding box center [24, 394] width 34 height 14
click at [148, 310] on div "Shapes" at bounding box center [144, 394] width 19 height 6
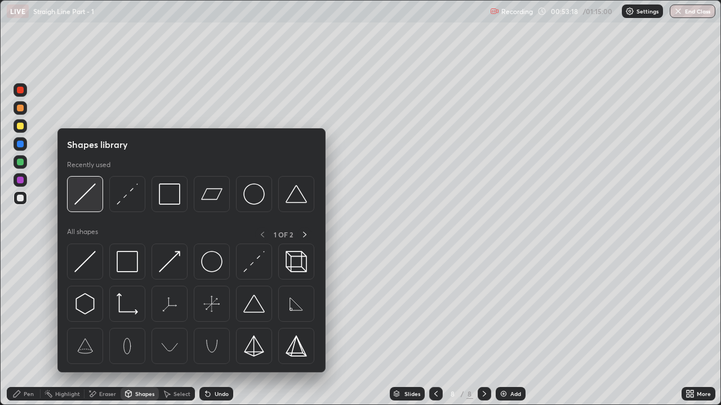
click at [85, 199] on img at bounding box center [84, 194] width 21 height 21
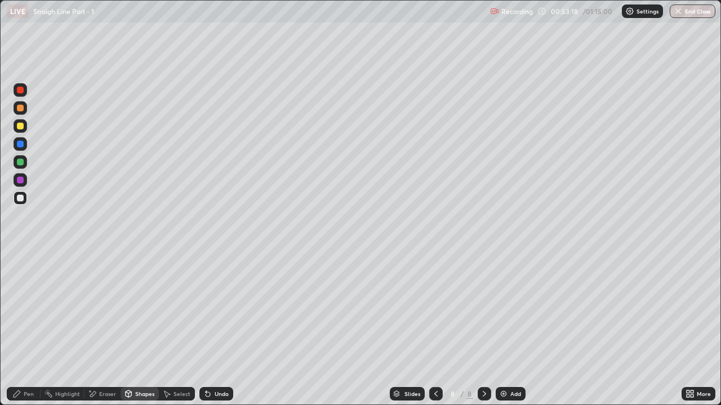
click at [20, 127] on div at bounding box center [20, 126] width 7 height 7
click at [140, 310] on div "Shapes" at bounding box center [144, 394] width 19 height 6
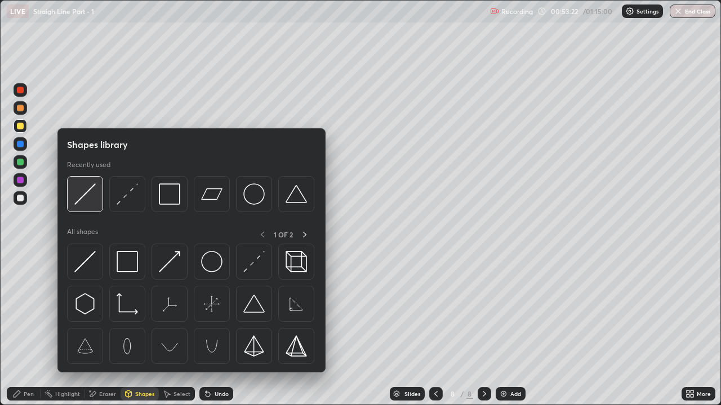
click at [90, 194] on img at bounding box center [84, 194] width 21 height 21
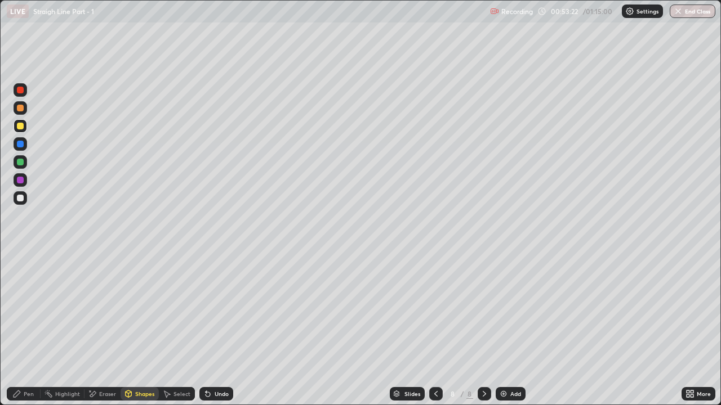
click at [20, 203] on div at bounding box center [21, 198] width 14 height 14
click at [229, 310] on div "Undo" at bounding box center [216, 394] width 34 height 14
click at [22, 310] on div "Pen" at bounding box center [24, 394] width 34 height 14
click at [107, 310] on div "Eraser" at bounding box center [102, 394] width 36 height 23
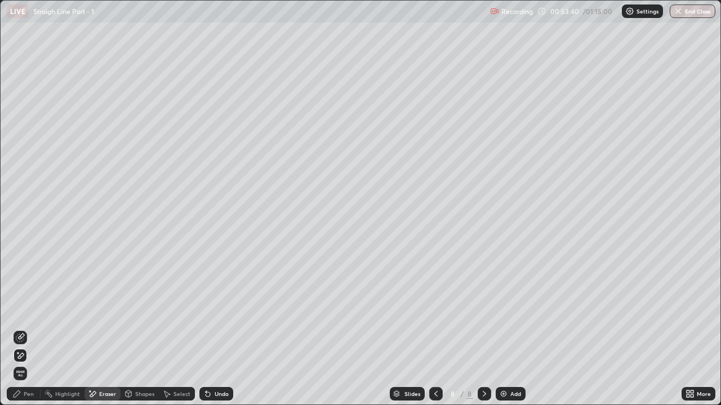
click at [114, 310] on div "Eraser" at bounding box center [102, 394] width 36 height 14
click at [18, 310] on div "Pen" at bounding box center [24, 394] width 34 height 14
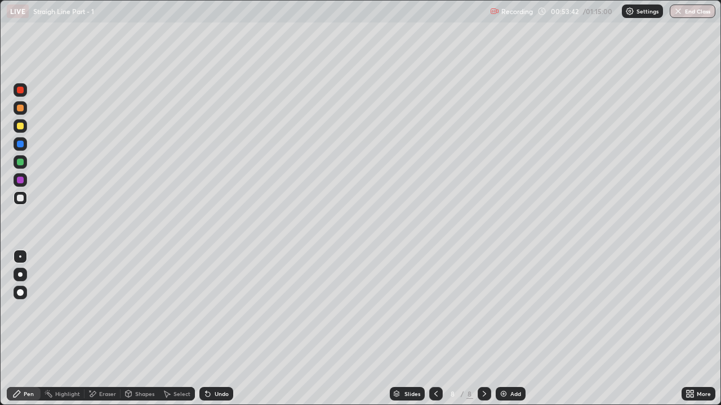
click at [97, 310] on div "Eraser" at bounding box center [102, 394] width 36 height 14
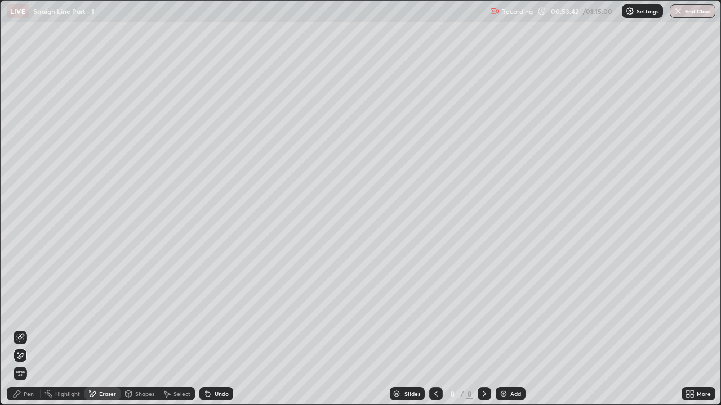
click at [68, 310] on div "Highlight" at bounding box center [67, 394] width 25 height 6
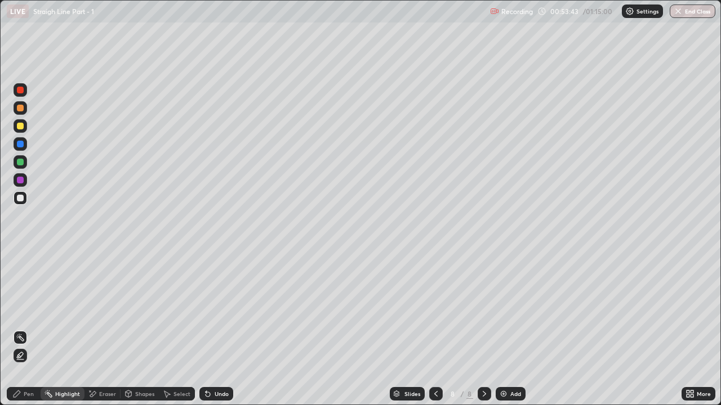
click at [128, 310] on icon at bounding box center [128, 396] width 0 height 4
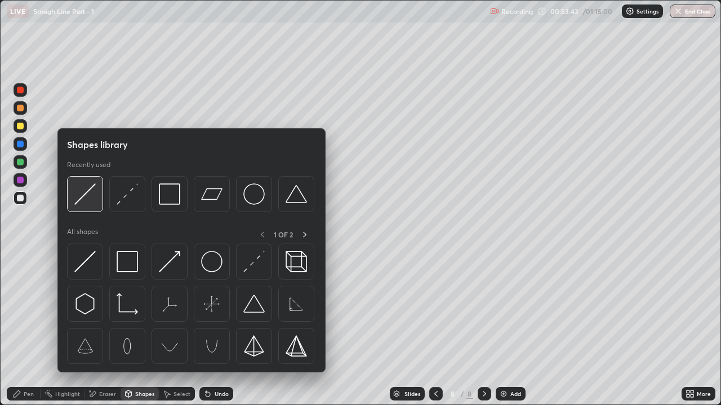
click at [85, 202] on img at bounding box center [84, 194] width 21 height 21
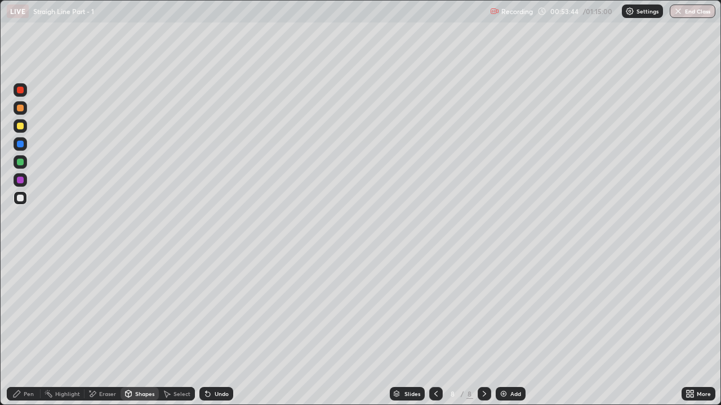
click at [22, 165] on div at bounding box center [20, 162] width 7 height 7
click at [23, 310] on div "Pen" at bounding box center [24, 394] width 34 height 14
click at [101, 310] on div "Eraser" at bounding box center [107, 394] width 17 height 6
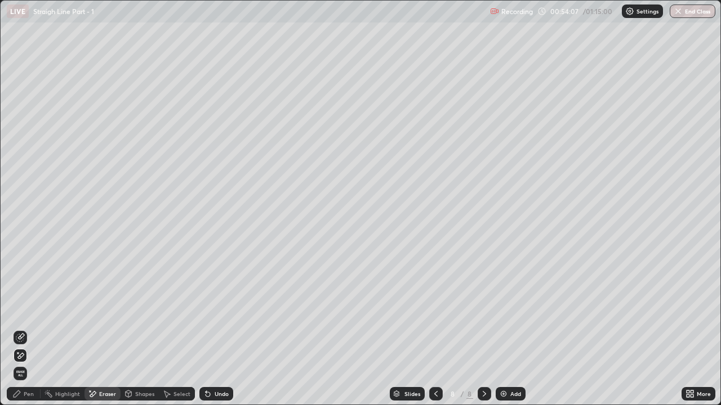
click at [138, 310] on div "Shapes" at bounding box center [144, 394] width 19 height 6
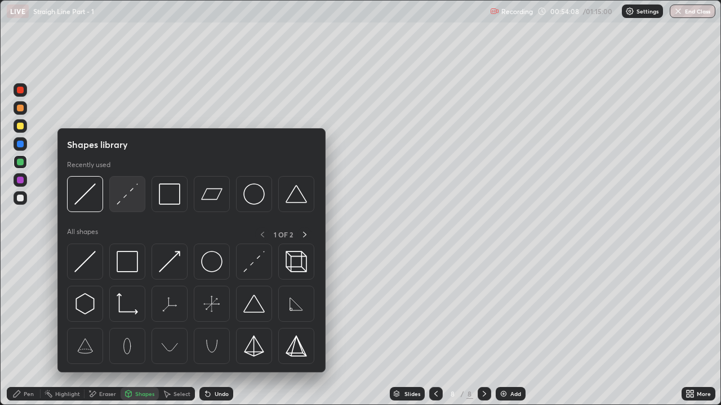
click at [123, 198] on img at bounding box center [127, 194] width 21 height 21
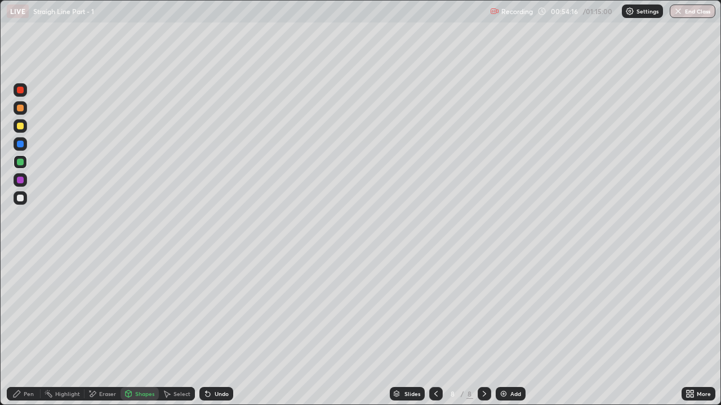
click at [19, 310] on div "Pen" at bounding box center [24, 394] width 34 height 14
click at [20, 257] on div at bounding box center [20, 257] width 2 height 2
click at [17, 310] on icon at bounding box center [16, 394] width 9 height 9
click at [20, 203] on div at bounding box center [21, 198] width 14 height 14
click at [132, 310] on icon at bounding box center [128, 394] width 9 height 9
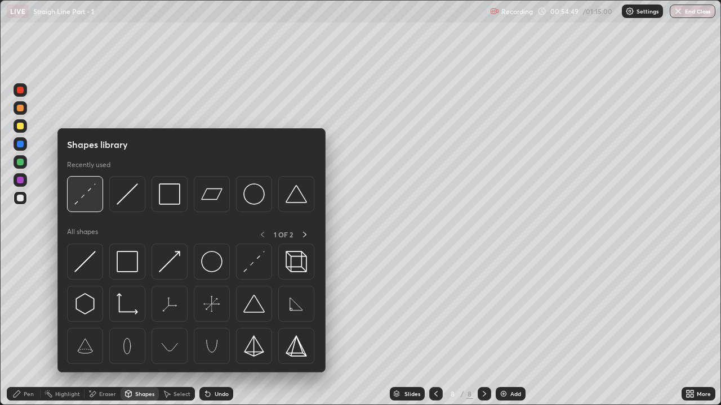
click at [88, 202] on img at bounding box center [84, 194] width 21 height 21
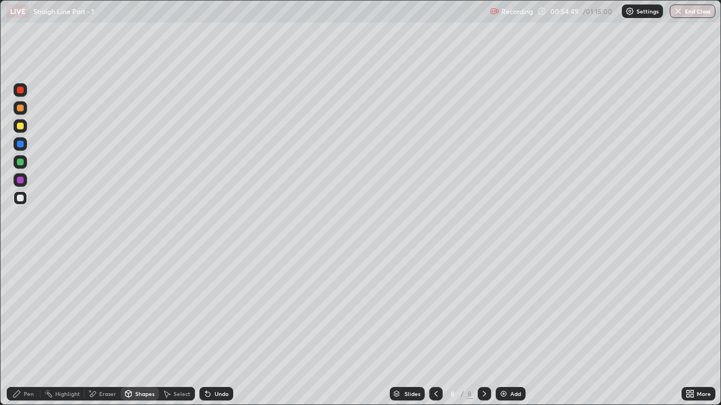
click at [23, 127] on div at bounding box center [20, 126] width 7 height 7
click at [16, 310] on icon at bounding box center [17, 394] width 7 height 7
click at [19, 181] on div at bounding box center [20, 180] width 7 height 7
click at [20, 179] on div at bounding box center [20, 180] width 7 height 7
click at [21, 92] on div at bounding box center [20, 90] width 7 height 7
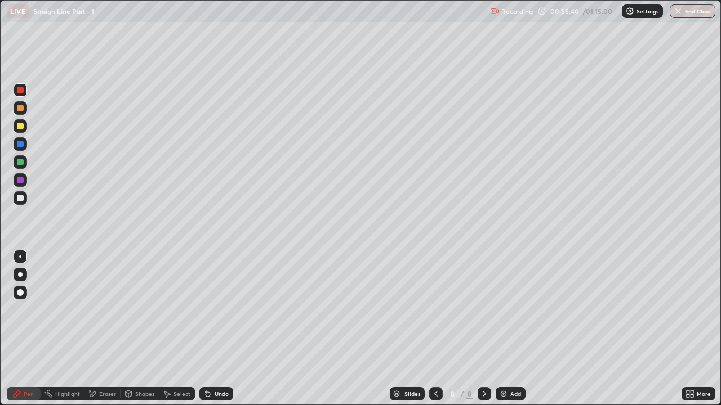
click at [20, 199] on div at bounding box center [20, 198] width 7 height 7
click at [22, 126] on div at bounding box center [20, 126] width 7 height 7
click at [693, 8] on button "End Class" at bounding box center [692, 12] width 46 height 14
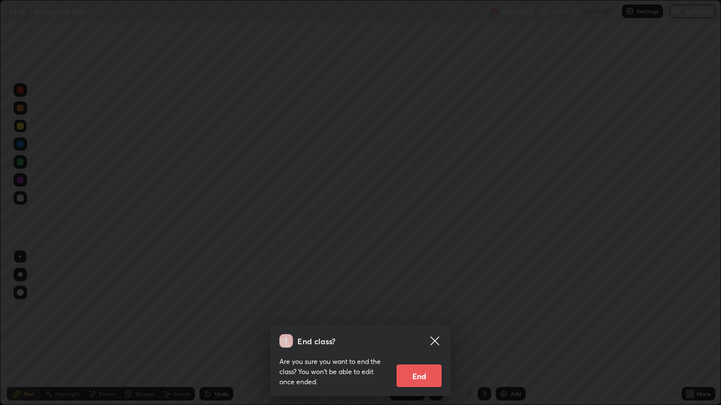
click at [430, 310] on icon at bounding box center [435, 341] width 14 height 14
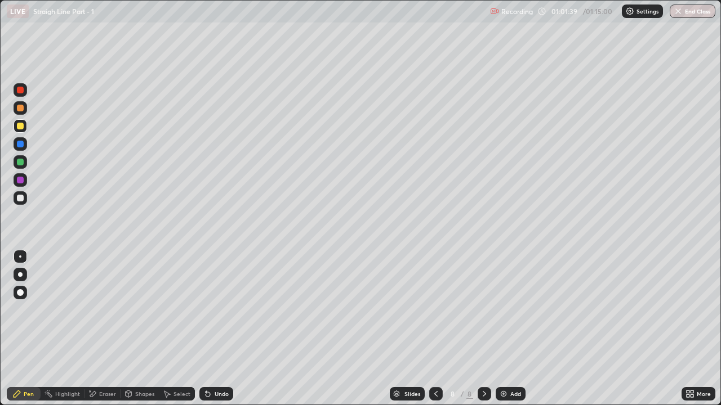
click at [707, 17] on button "End Class" at bounding box center [692, 12] width 46 height 14
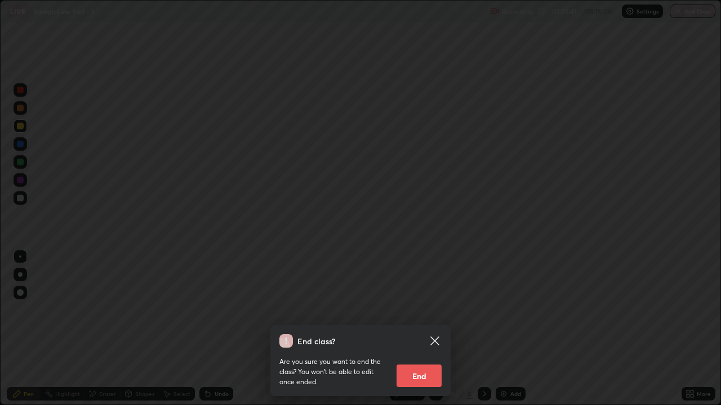
click at [418, 310] on button "End" at bounding box center [418, 376] width 45 height 23
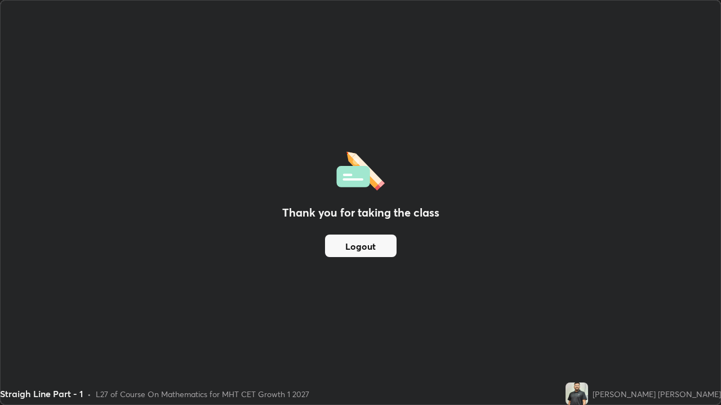
click at [369, 253] on button "Logout" at bounding box center [361, 246] width 72 height 23
click at [378, 249] on button "Logout" at bounding box center [361, 246] width 72 height 23
